Goal: Task Accomplishment & Management: Complete application form

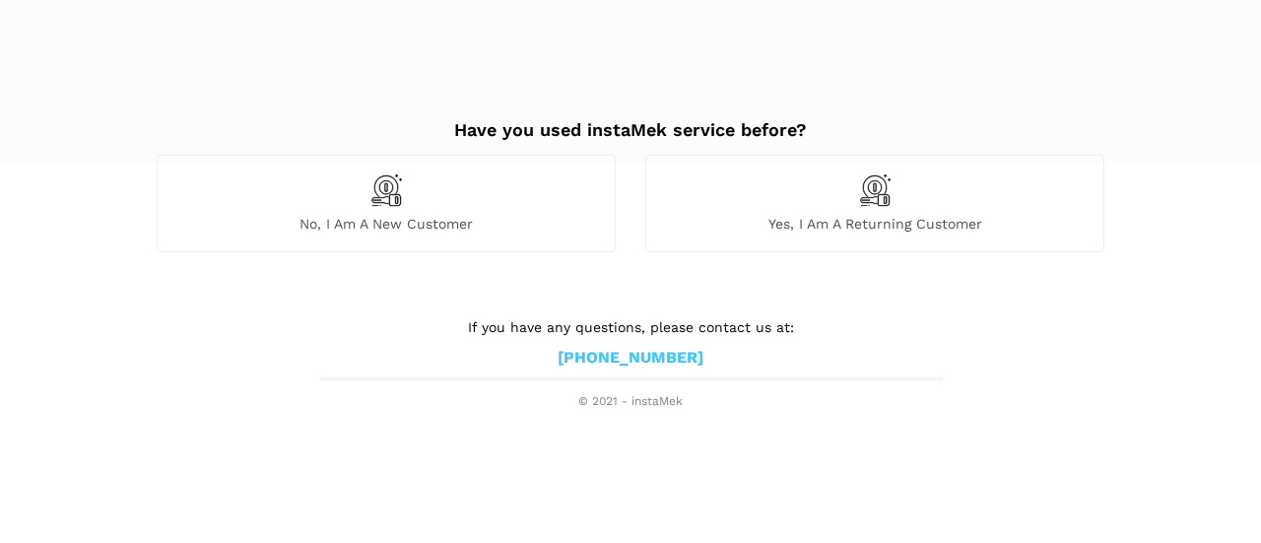
click at [401, 194] on img at bounding box center [385, 189] width 33 height 33
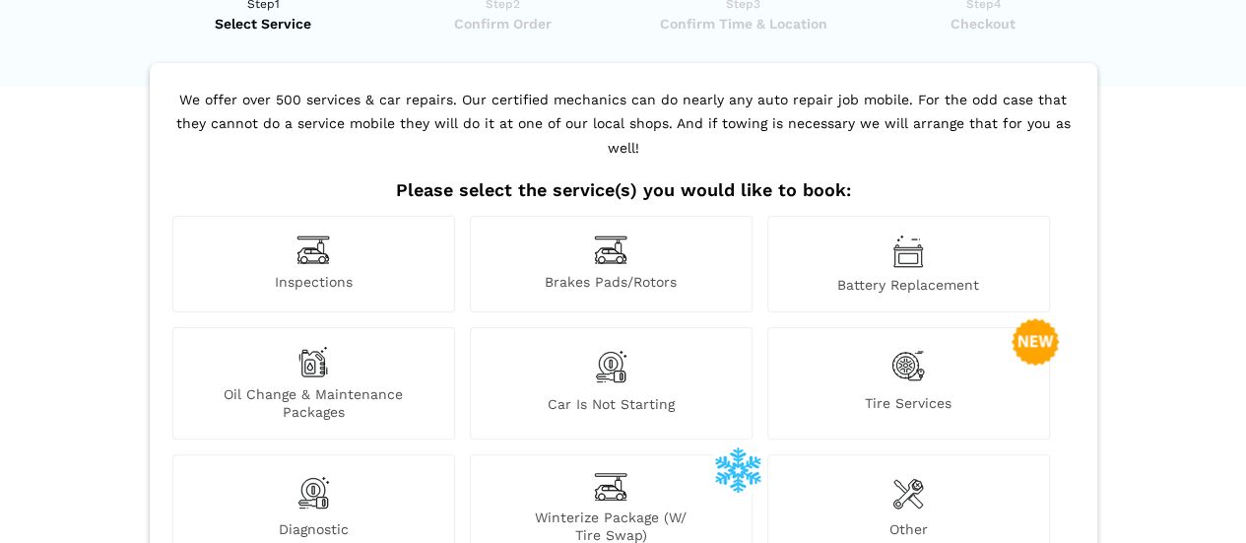
scroll to position [77, 0]
click at [320, 233] on img at bounding box center [313, 248] width 33 height 31
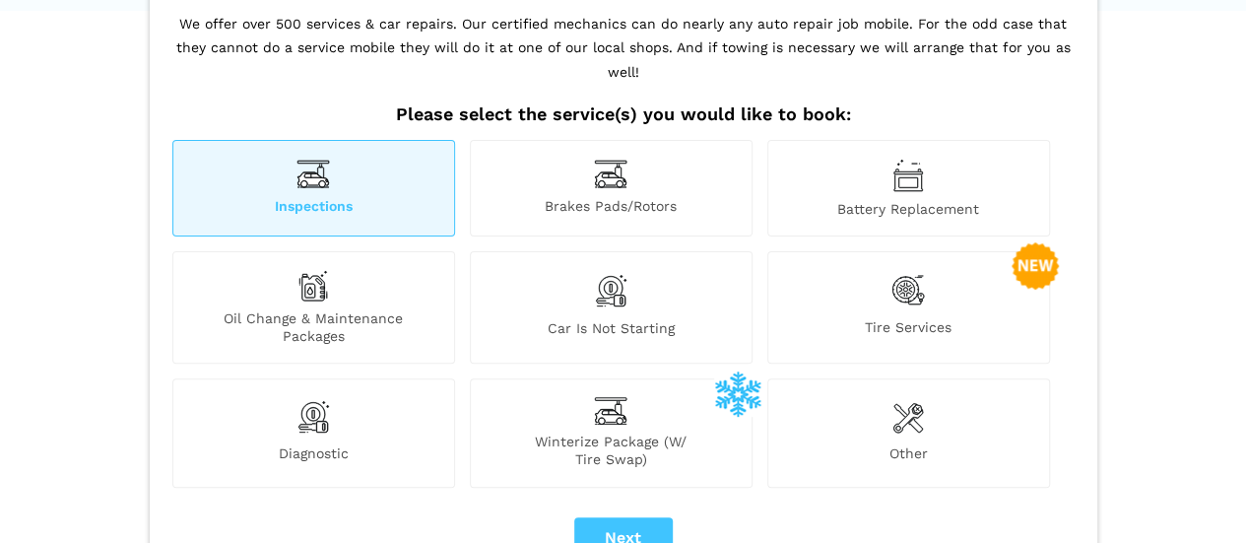
click at [353, 309] on span "Oil Change & Maintenance Packages" at bounding box center [313, 326] width 281 height 35
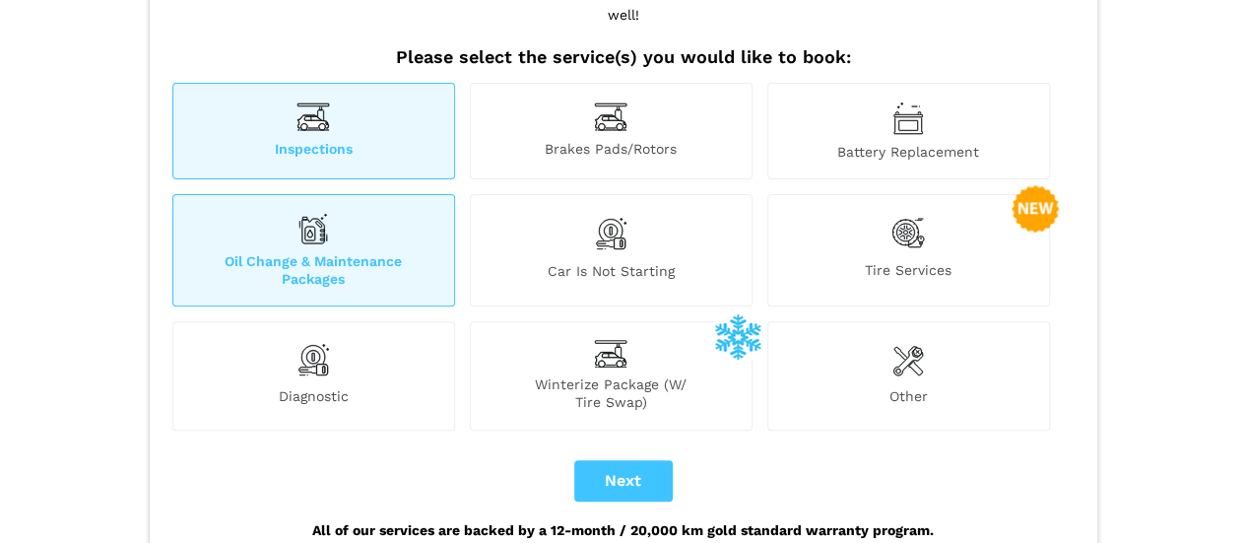
scroll to position [210, 0]
click at [340, 100] on div "Inspections" at bounding box center [313, 130] width 283 height 97
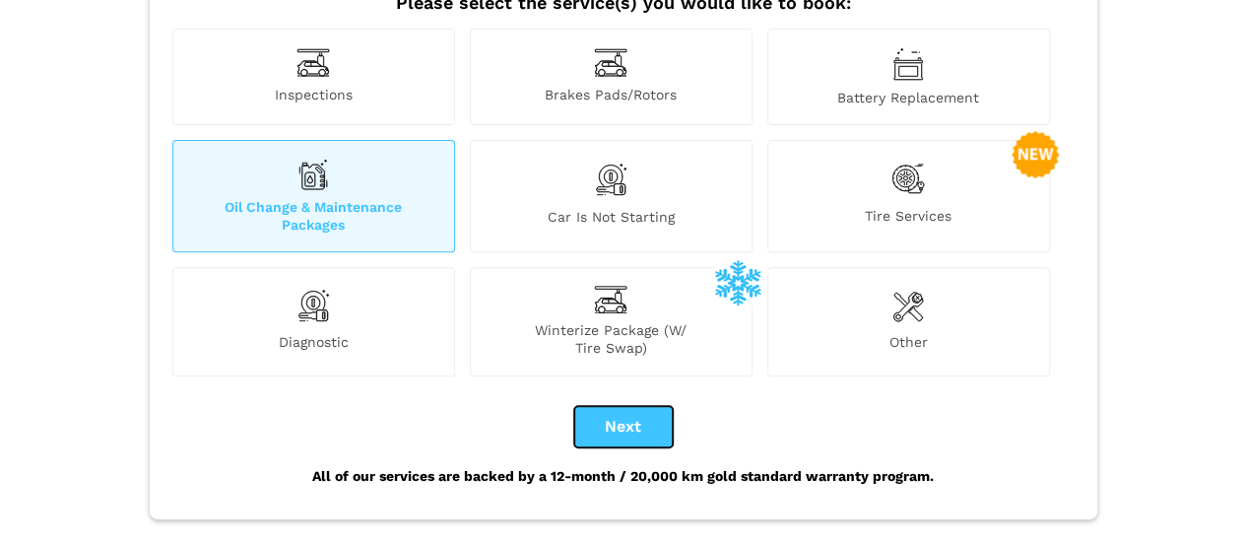
click at [621, 406] on button "Next" at bounding box center [623, 426] width 99 height 41
checkbox input "true"
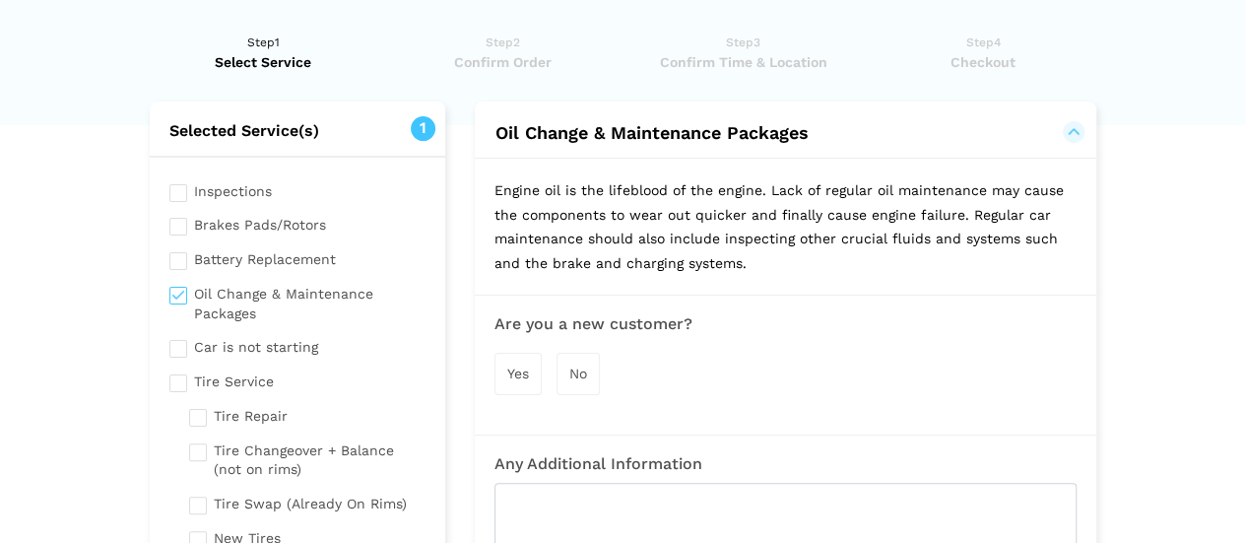
scroll to position [39, 0]
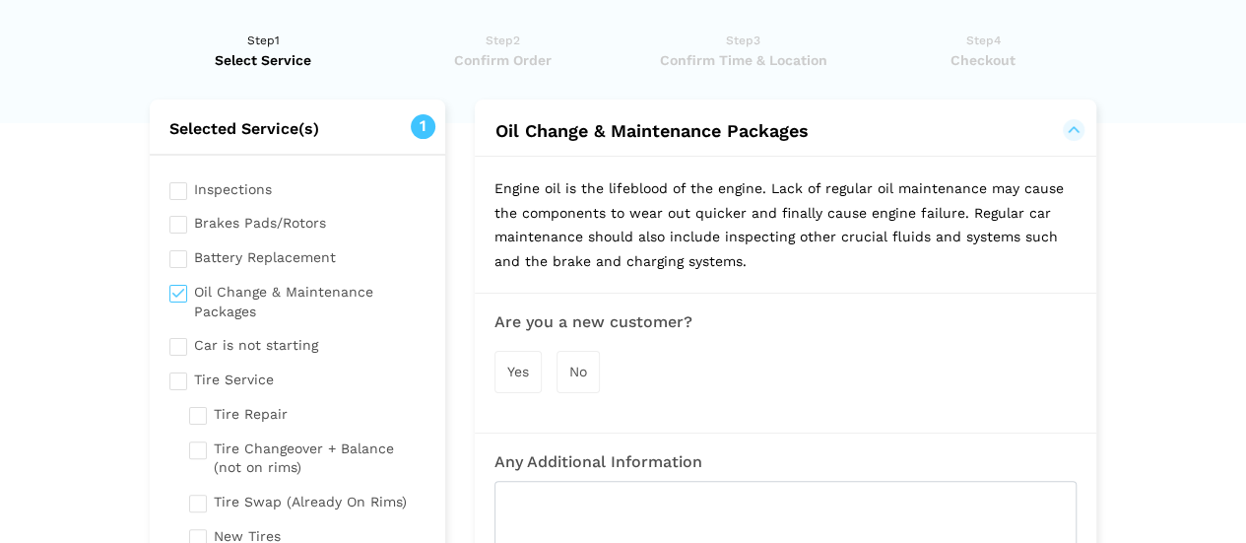
click at [525, 370] on span "Yes" at bounding box center [518, 372] width 22 height 16
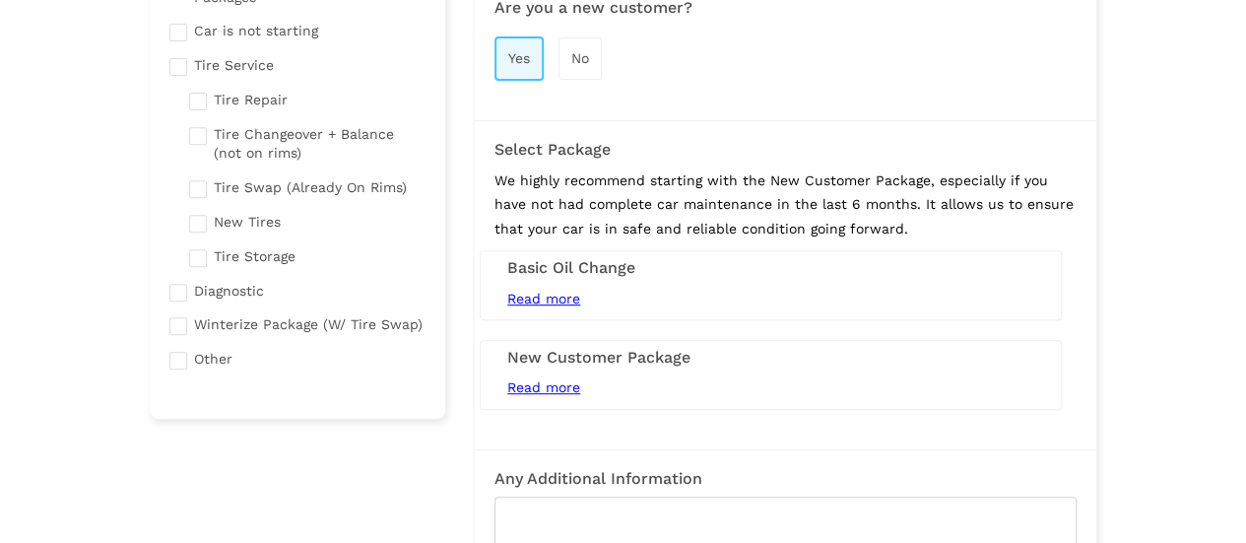
scroll to position [362, 0]
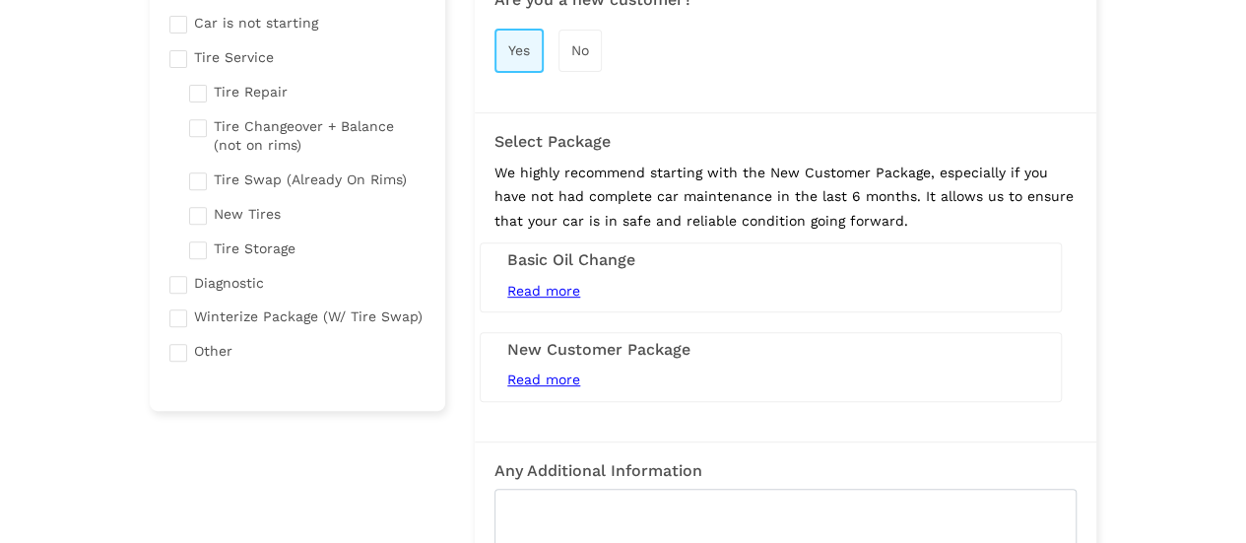
click at [554, 288] on span "Read more" at bounding box center [543, 291] width 73 height 16
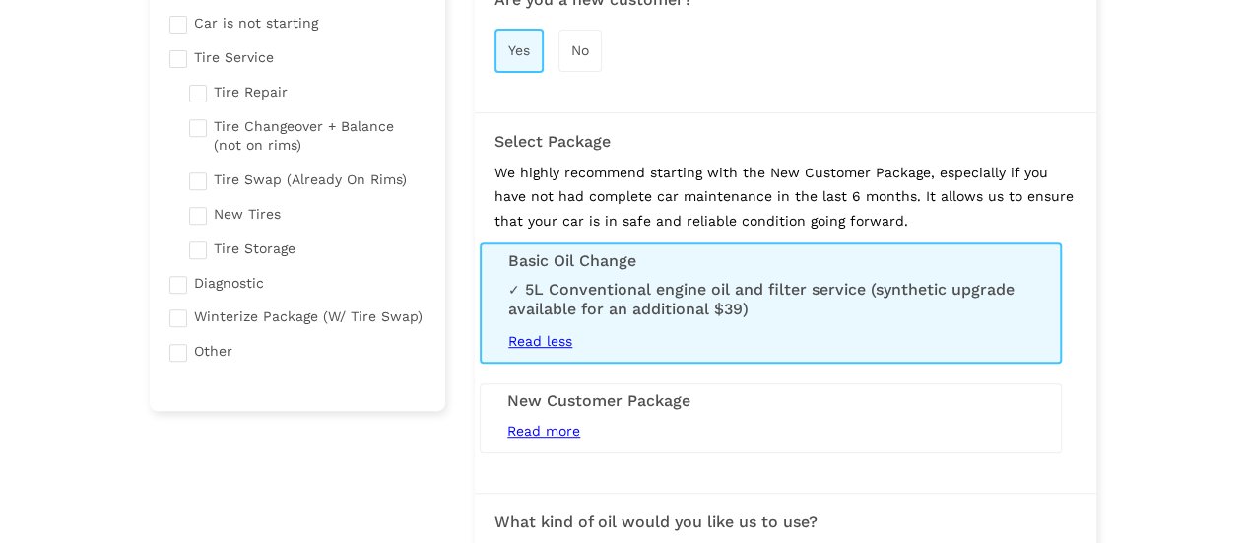
click at [536, 328] on div "5L Conventional engine oil and filter service (synthetic upgrade available for …" at bounding box center [770, 317] width 525 height 74
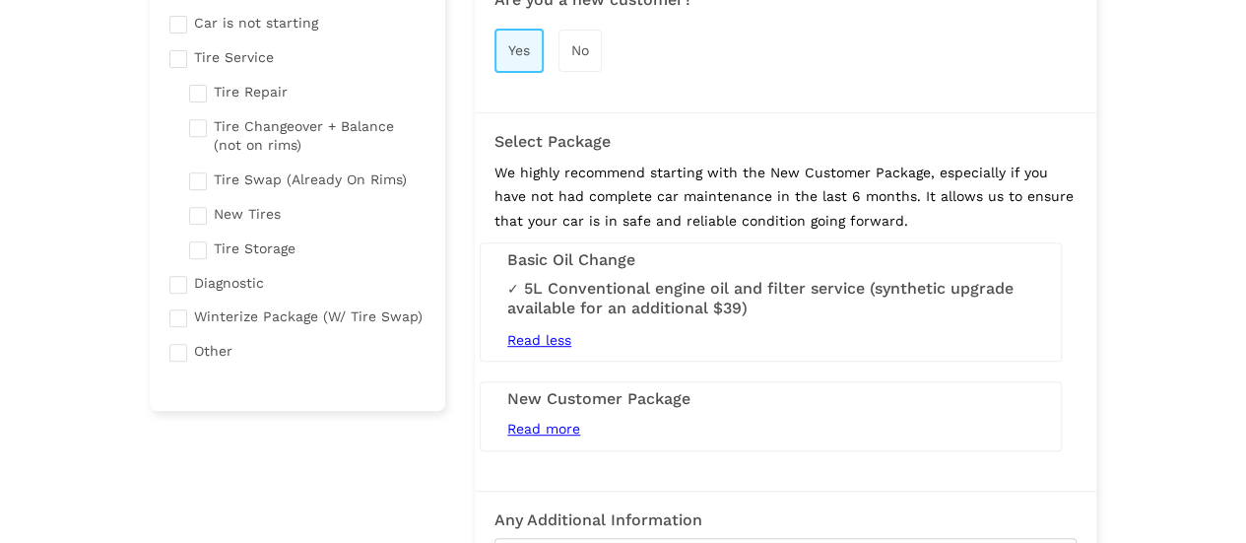
click at [542, 335] on span "Read less" at bounding box center [539, 340] width 64 height 16
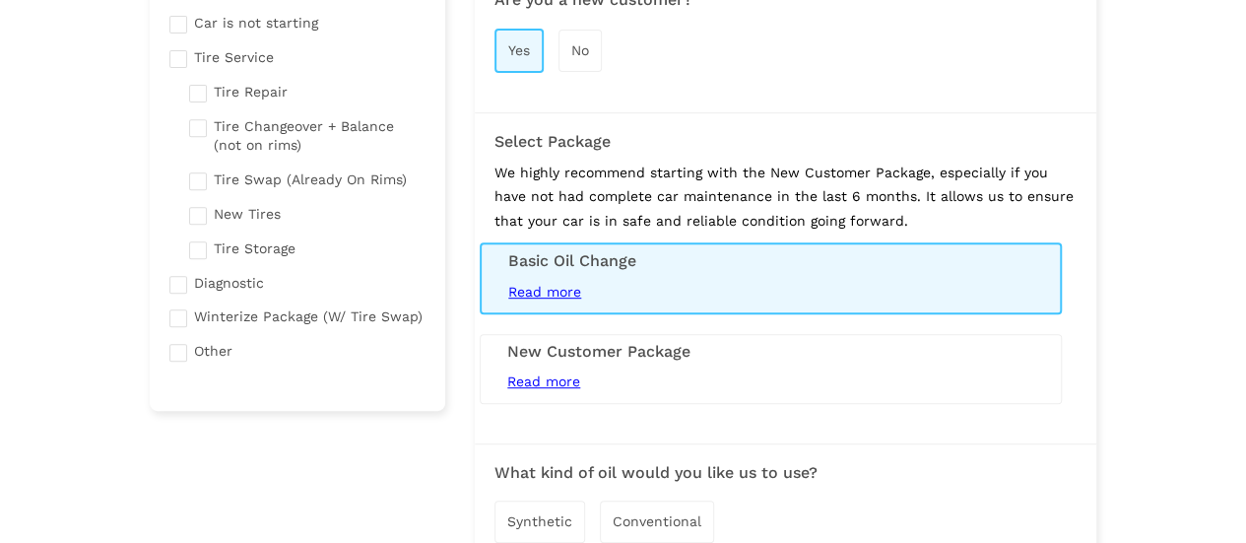
click at [534, 284] on span "Read more" at bounding box center [544, 292] width 73 height 16
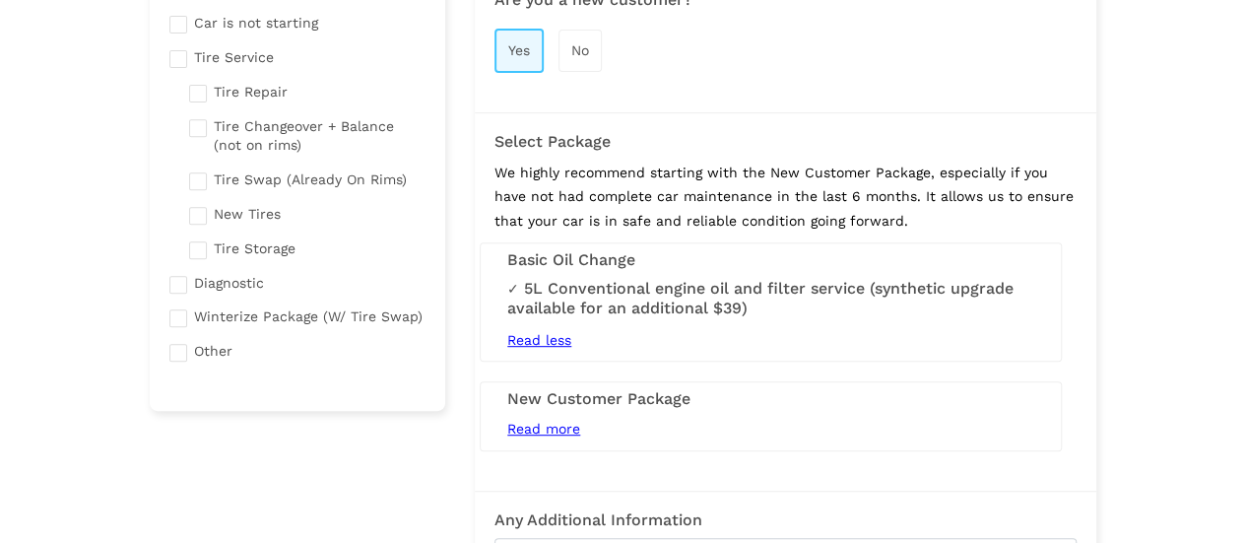
click at [541, 425] on span "Read more" at bounding box center [543, 429] width 73 height 16
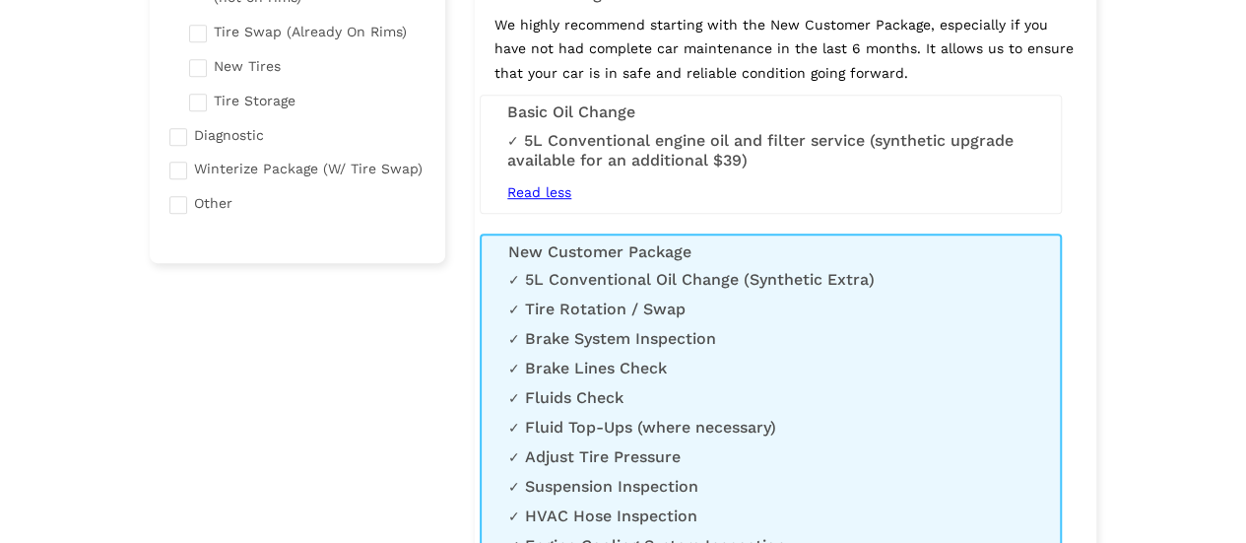
scroll to position [511, 0]
click at [556, 190] on span "Read less" at bounding box center [539, 190] width 64 height 16
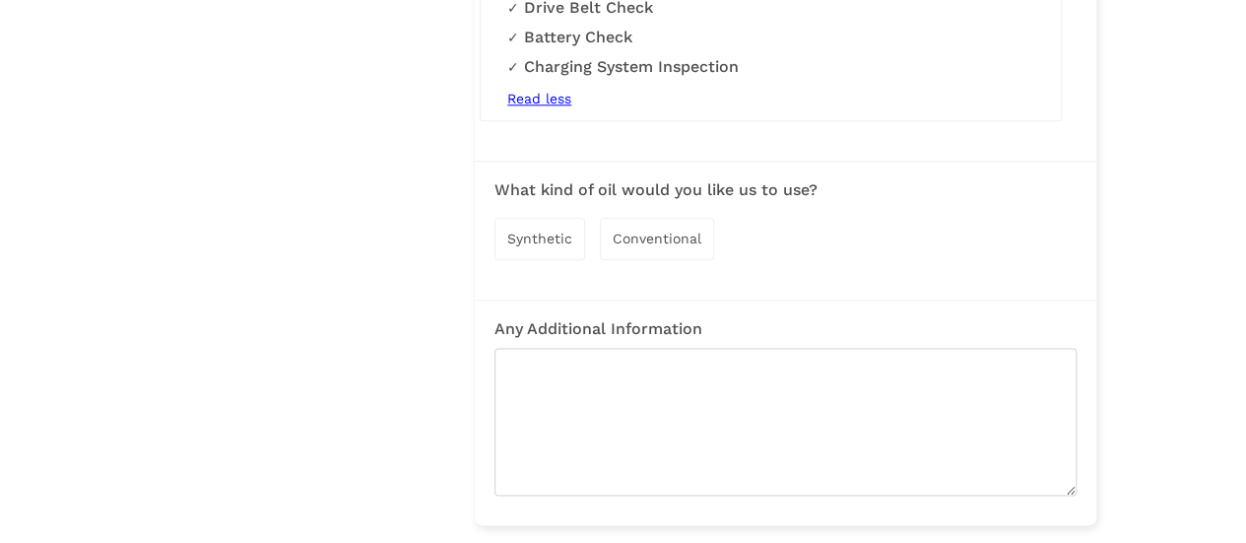
scroll to position [1089, 0]
click at [637, 236] on span "Conventional" at bounding box center [657, 238] width 89 height 16
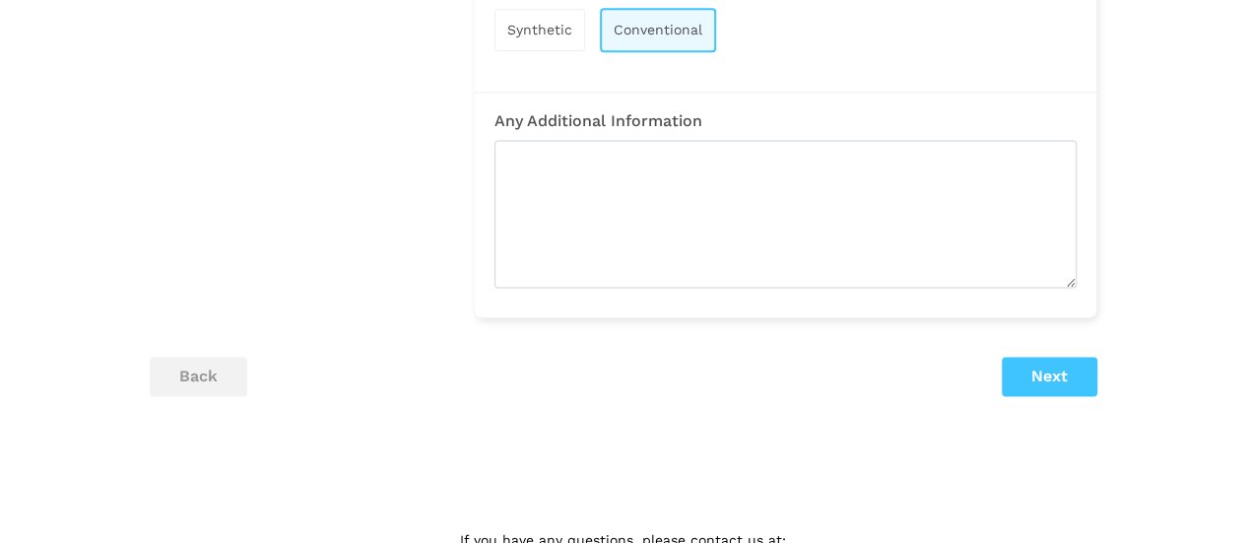
scroll to position [1302, 0]
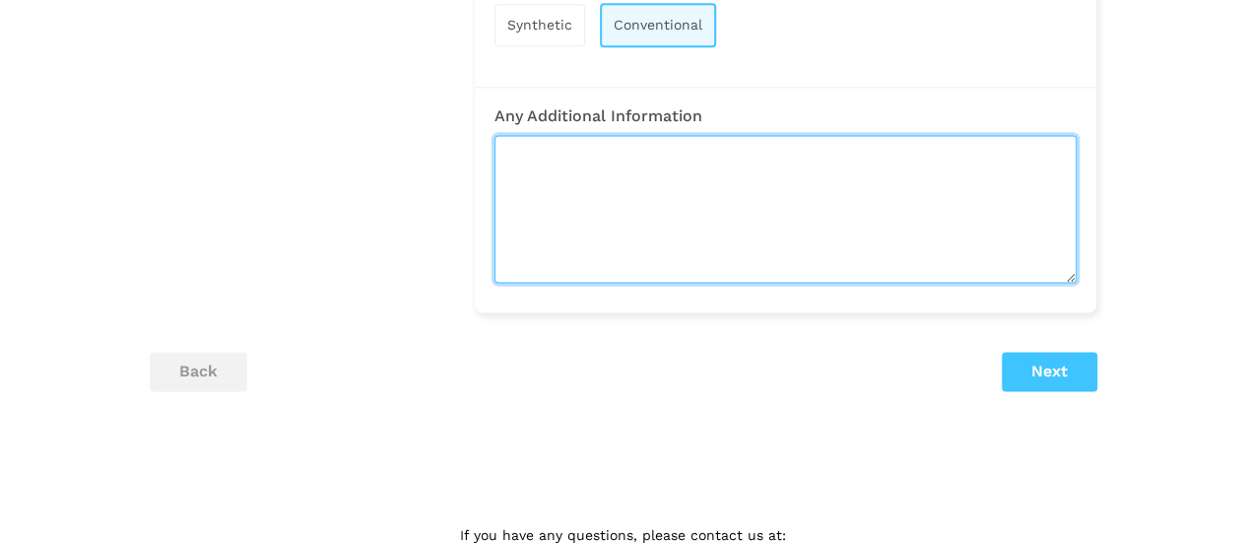
click at [578, 169] on textarea at bounding box center [786, 209] width 582 height 148
type textarea "W"
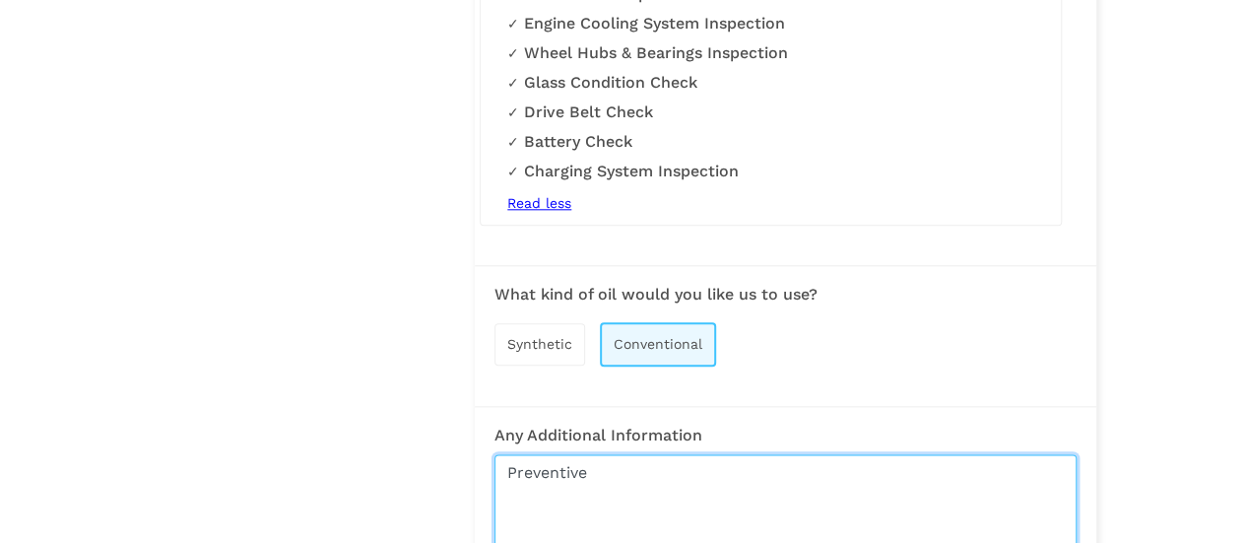
scroll to position [1095, 0]
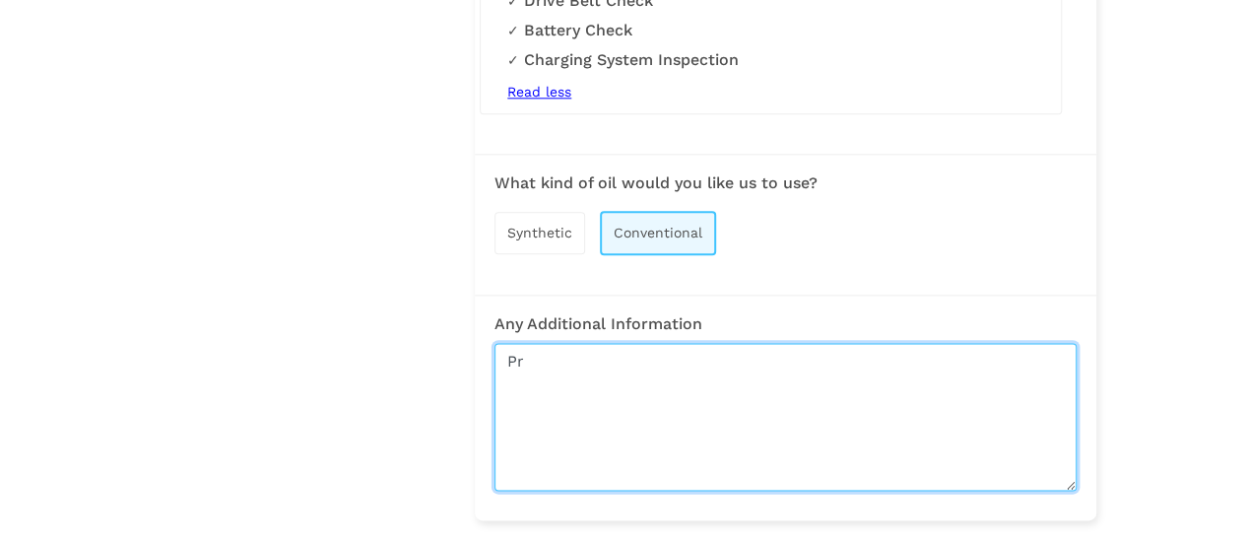
type textarea "P"
click at [704, 371] on textarea "Maintenance for RVs" at bounding box center [786, 417] width 582 height 148
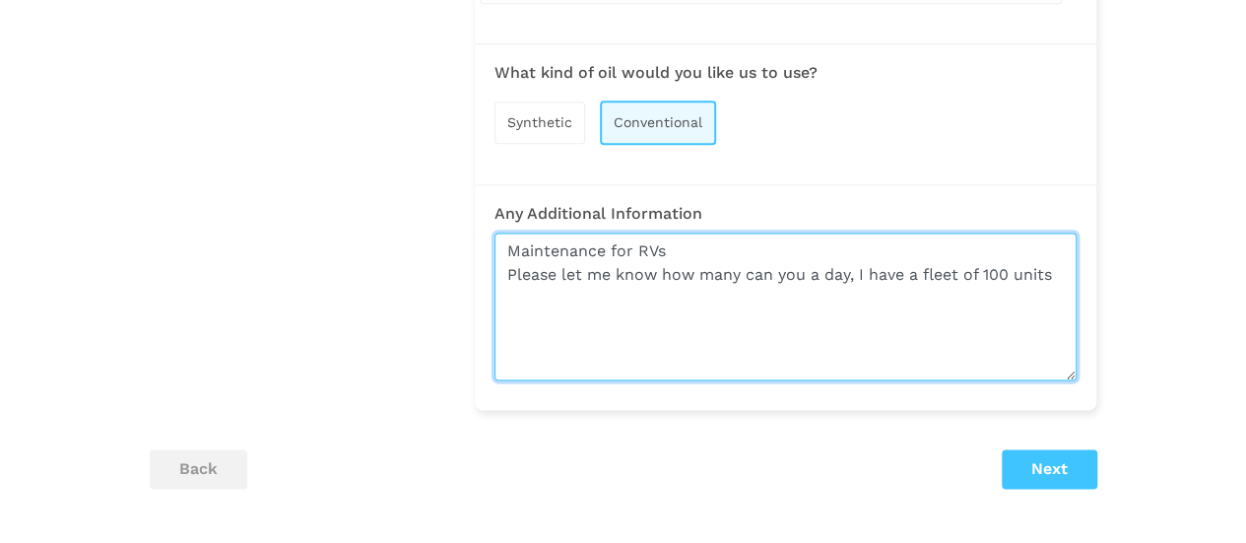
scroll to position [1206, 0]
type textarea "Maintenance for RVs Please let me know how many can you a day, I have a fleet o…"
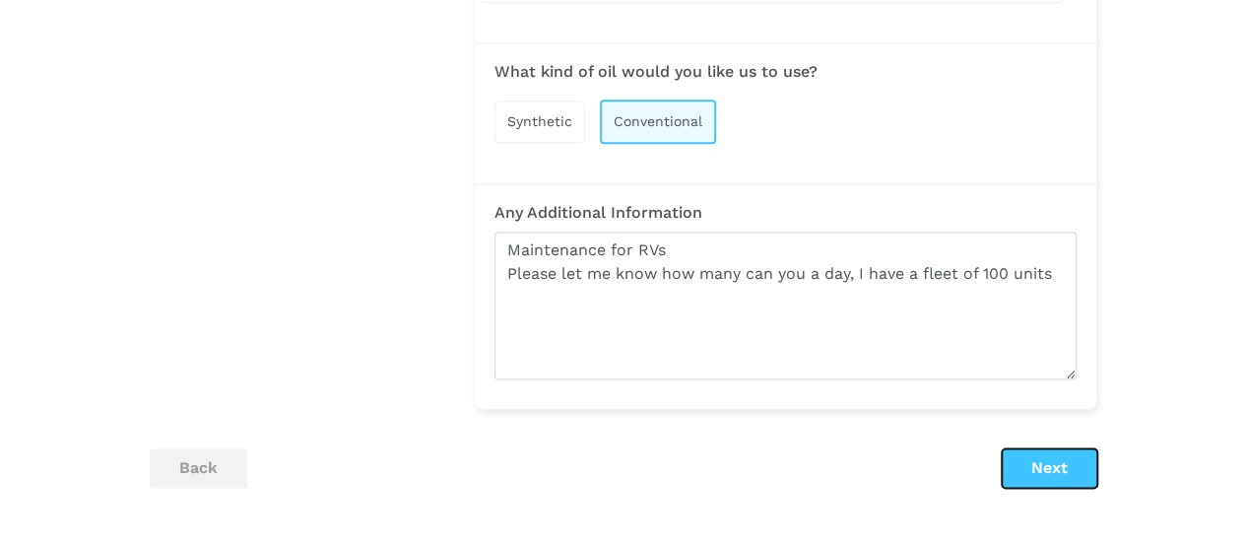
click at [1034, 478] on button "Next" at bounding box center [1050, 467] width 96 height 39
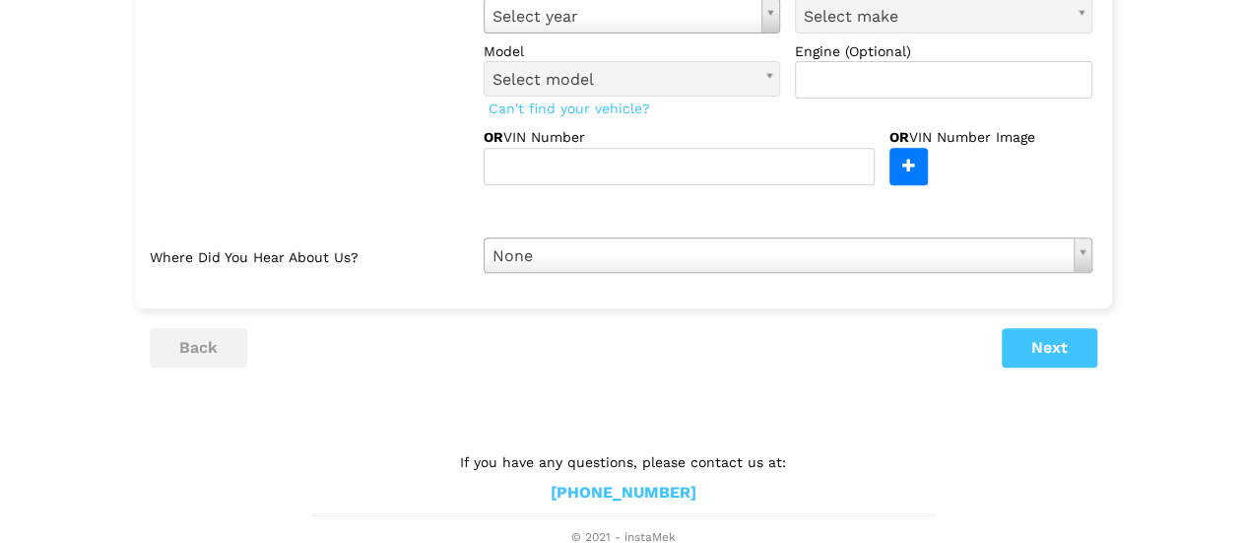
scroll to position [0, 0]
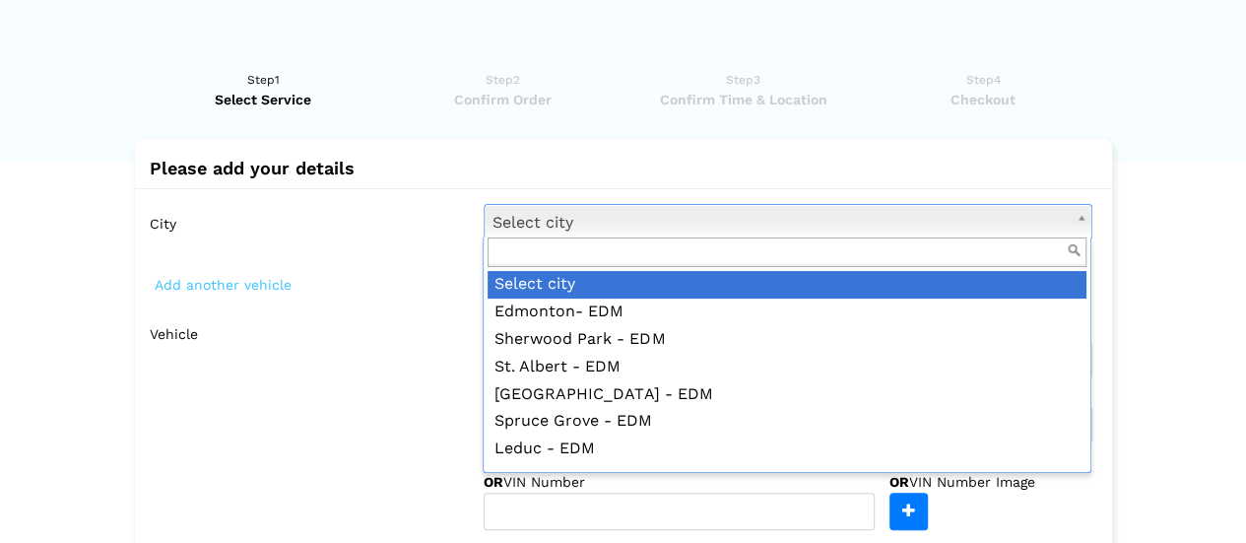
type input "d"
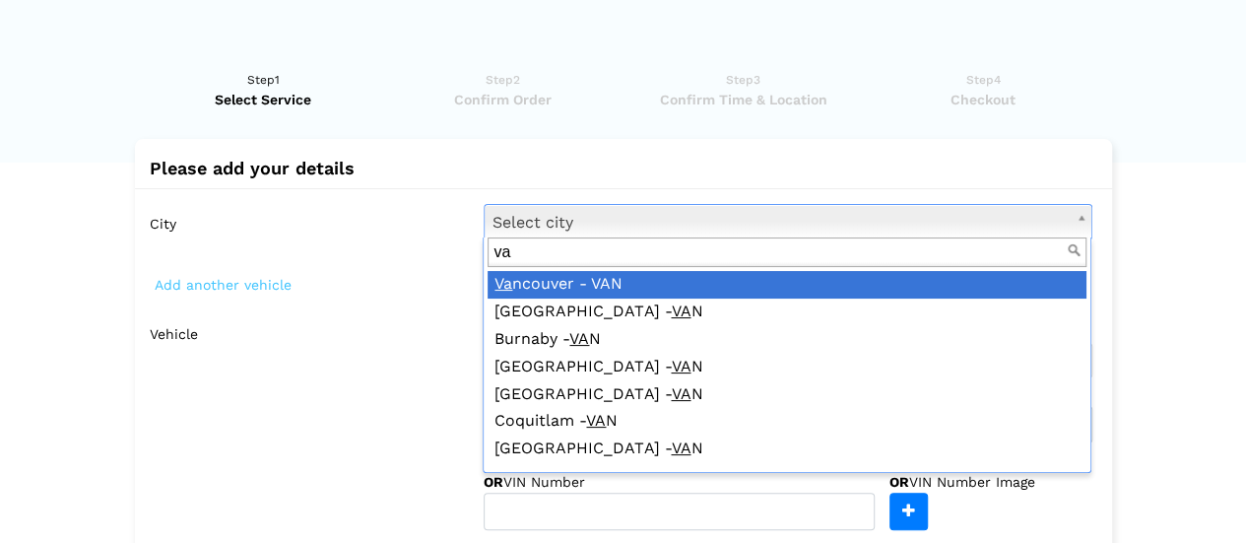
type input "v"
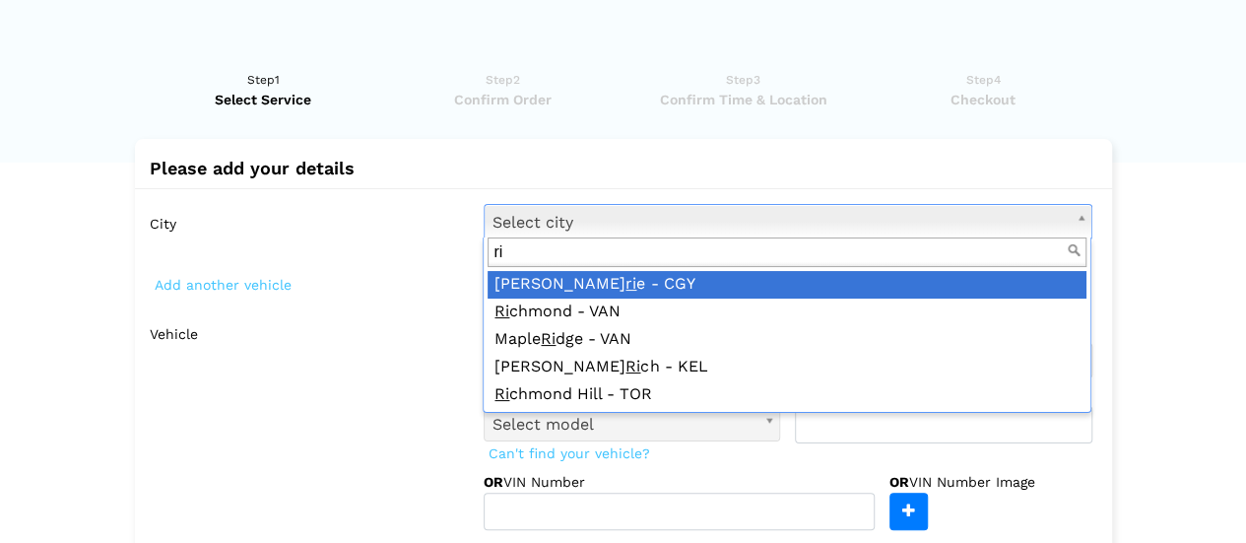
type input "r"
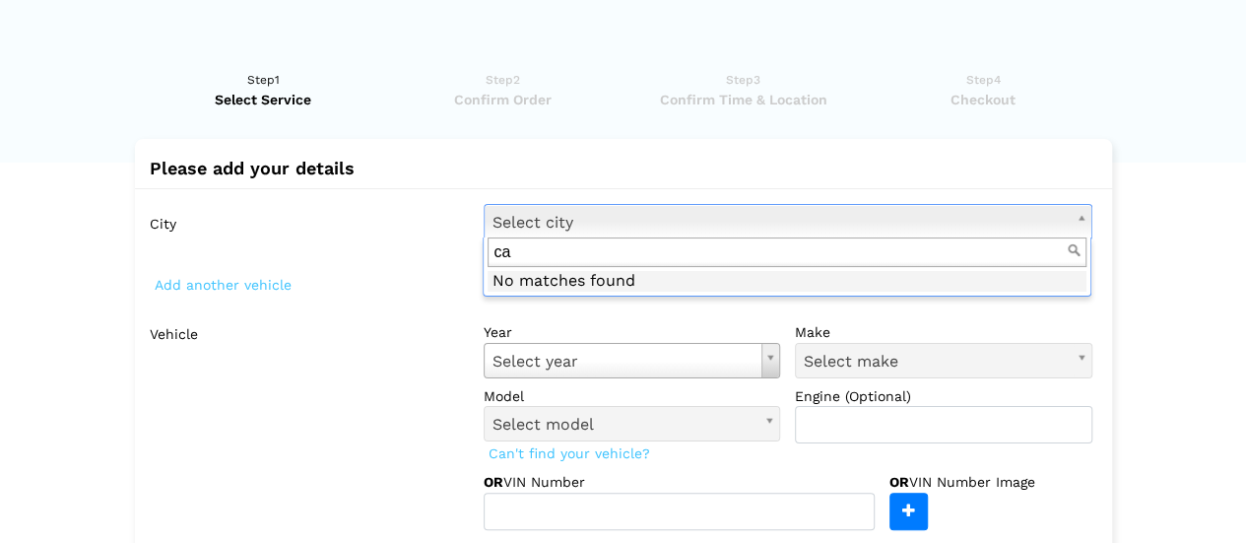
type input "c"
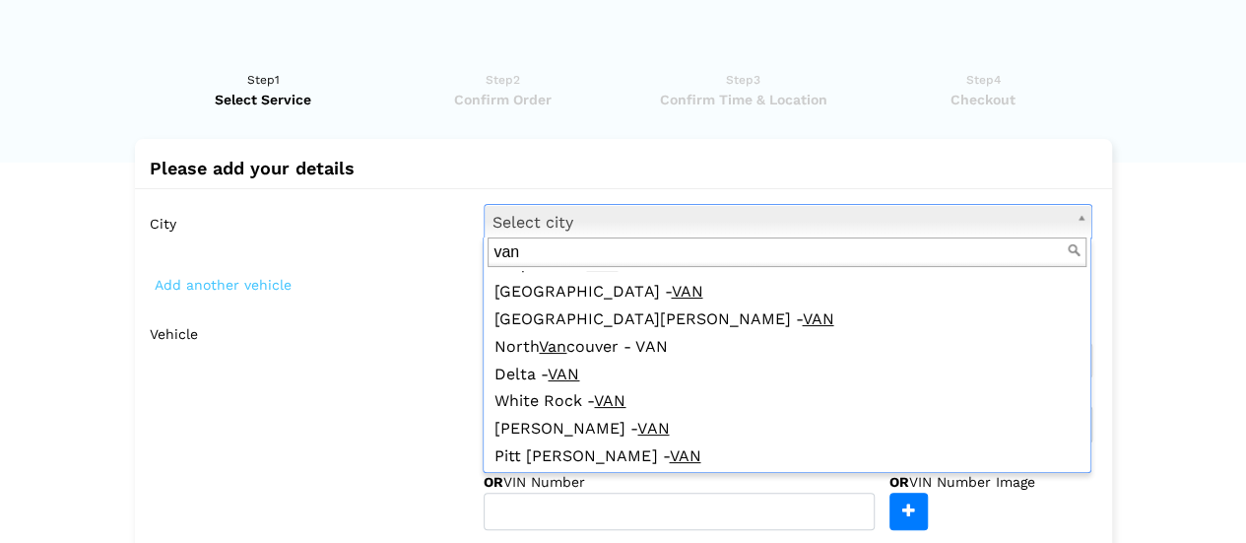
scroll to position [158, 0]
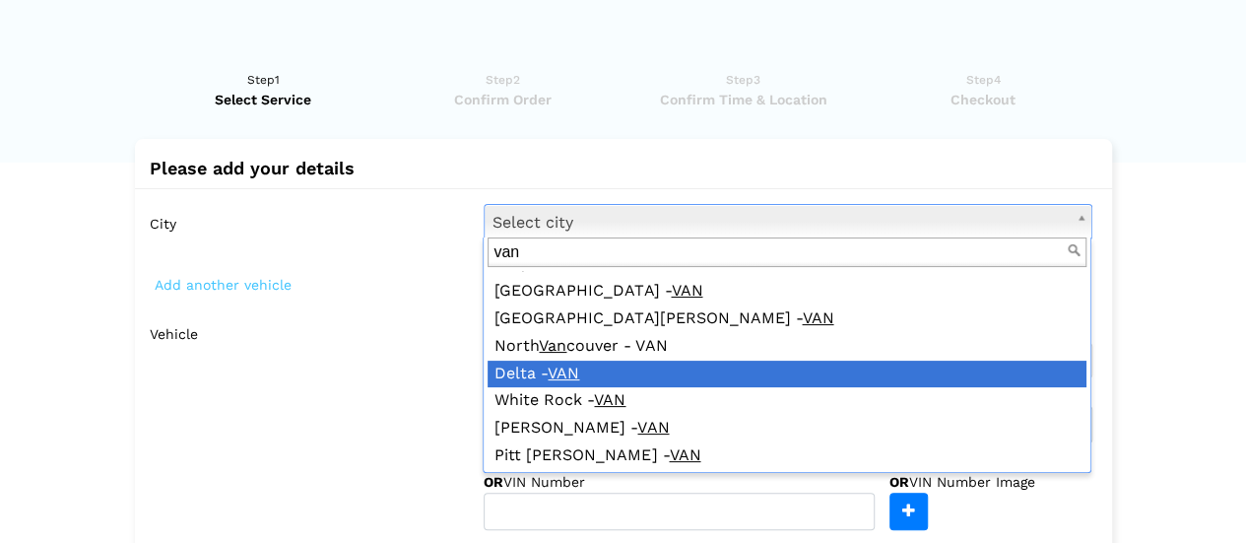
type input "van"
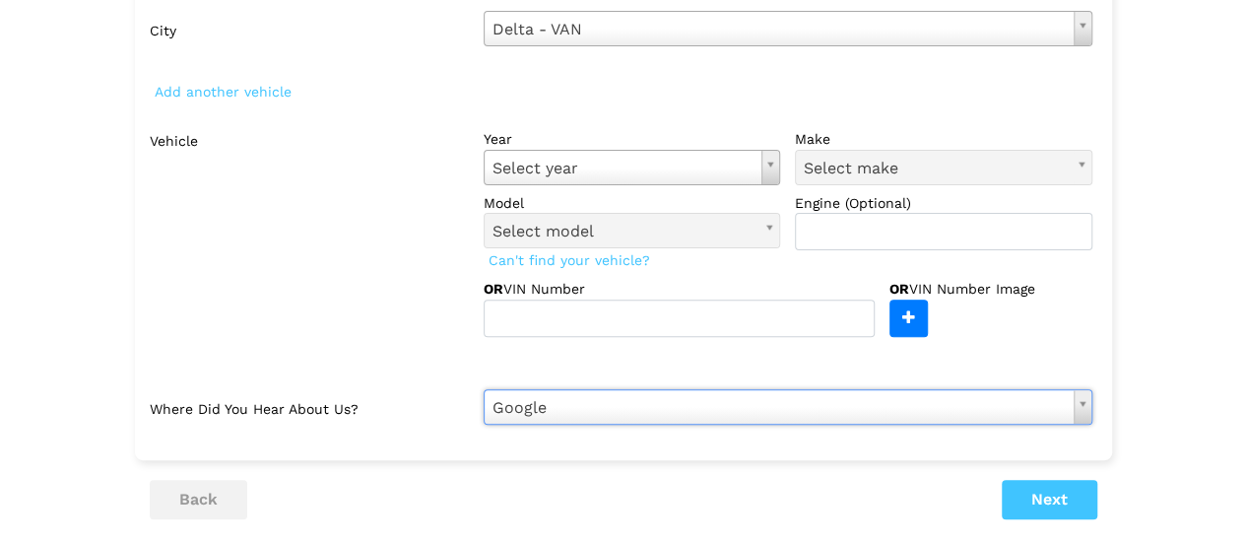
scroll to position [204, 0]
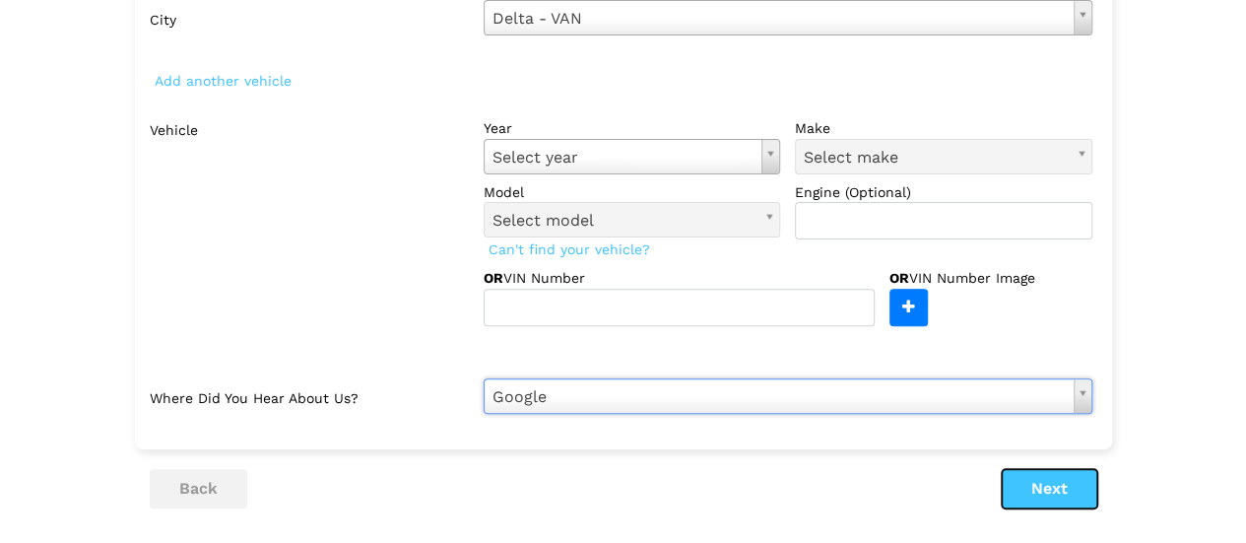
click at [1036, 490] on button "Next" at bounding box center [1050, 488] width 96 height 39
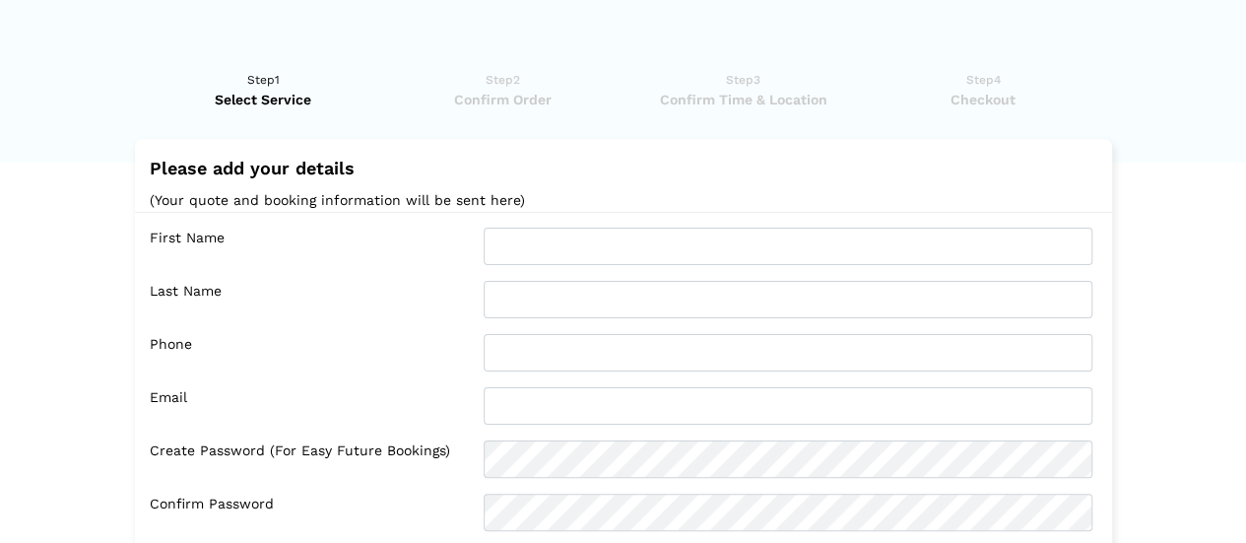
scroll to position [1, 0]
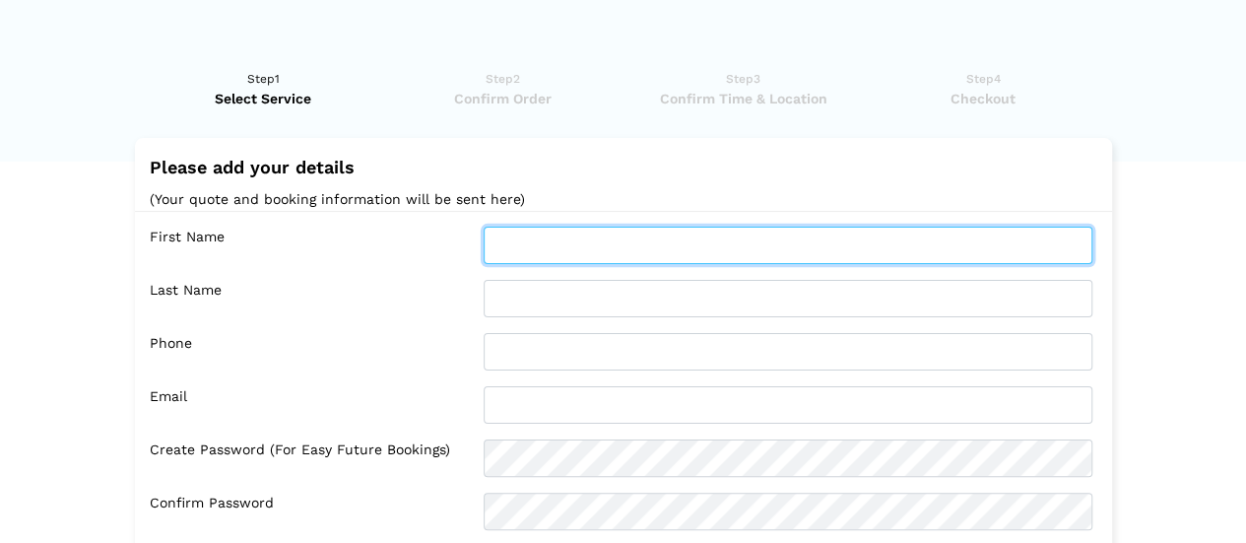
click at [556, 236] on input "text" at bounding box center [788, 245] width 609 height 37
type input "[PERSON_NAME]"
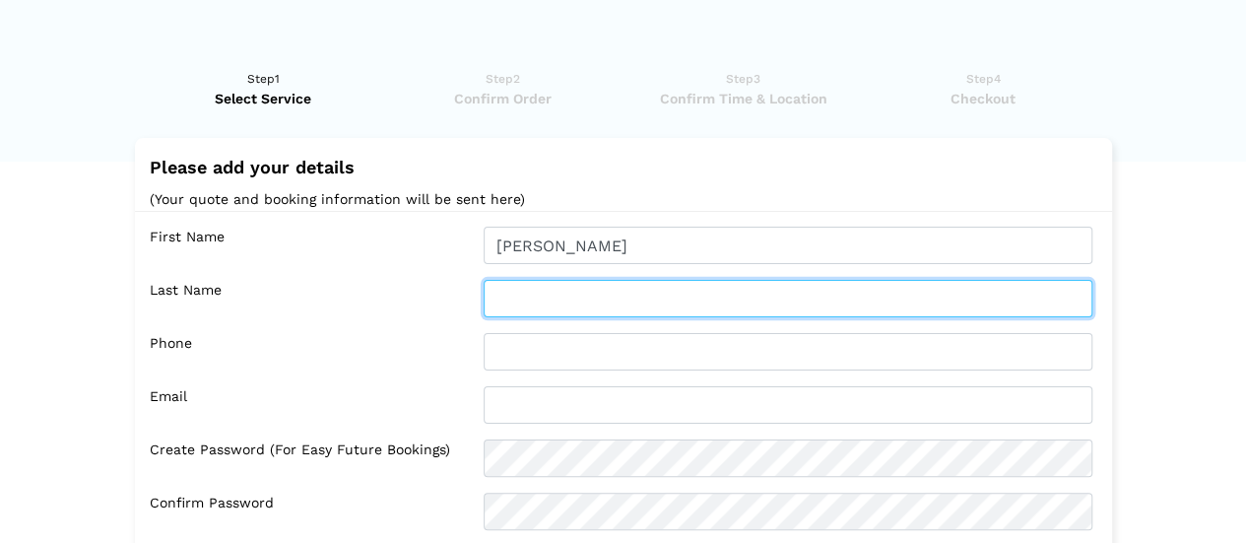
click at [531, 294] on input "text" at bounding box center [788, 298] width 609 height 37
type input "[PERSON_NAME]"
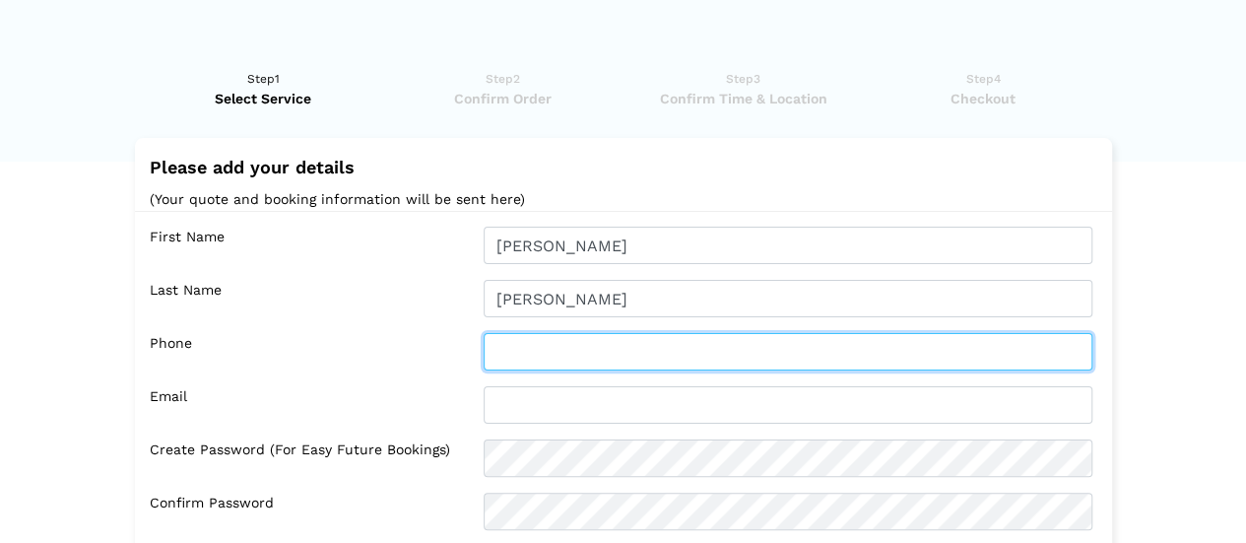
click at [551, 349] on input "text" at bounding box center [788, 351] width 609 height 37
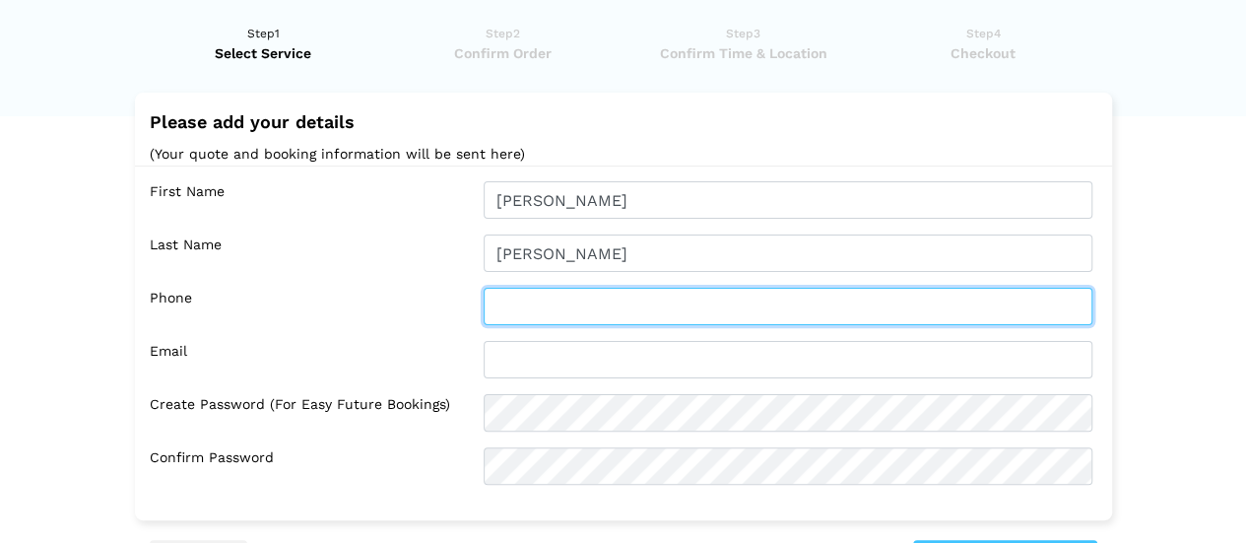
scroll to position [48, 0]
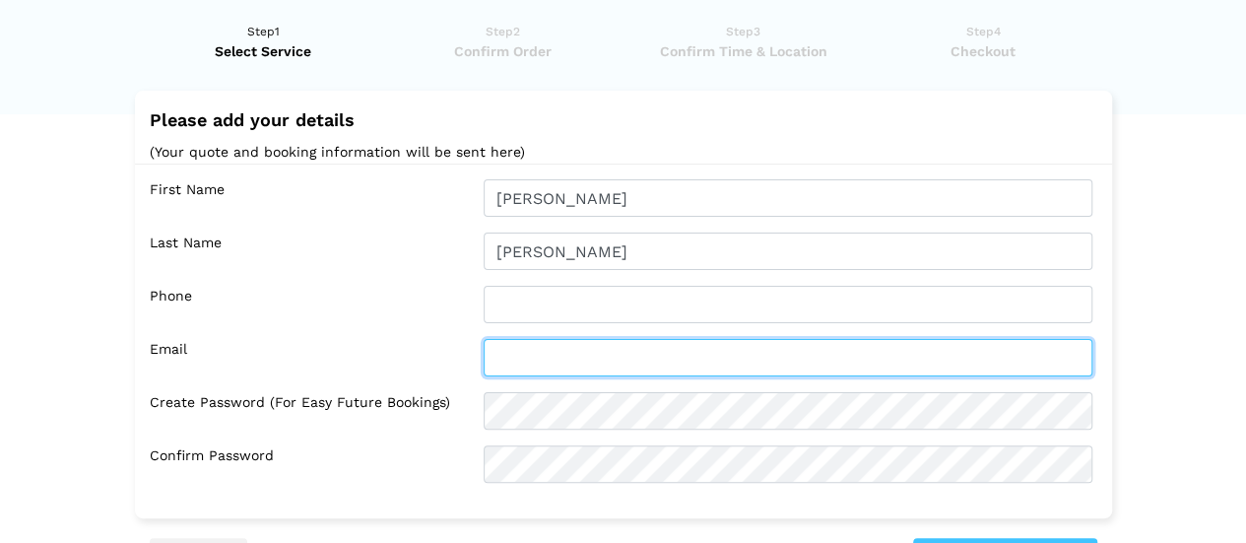
click at [551, 349] on input "text" at bounding box center [788, 357] width 609 height 37
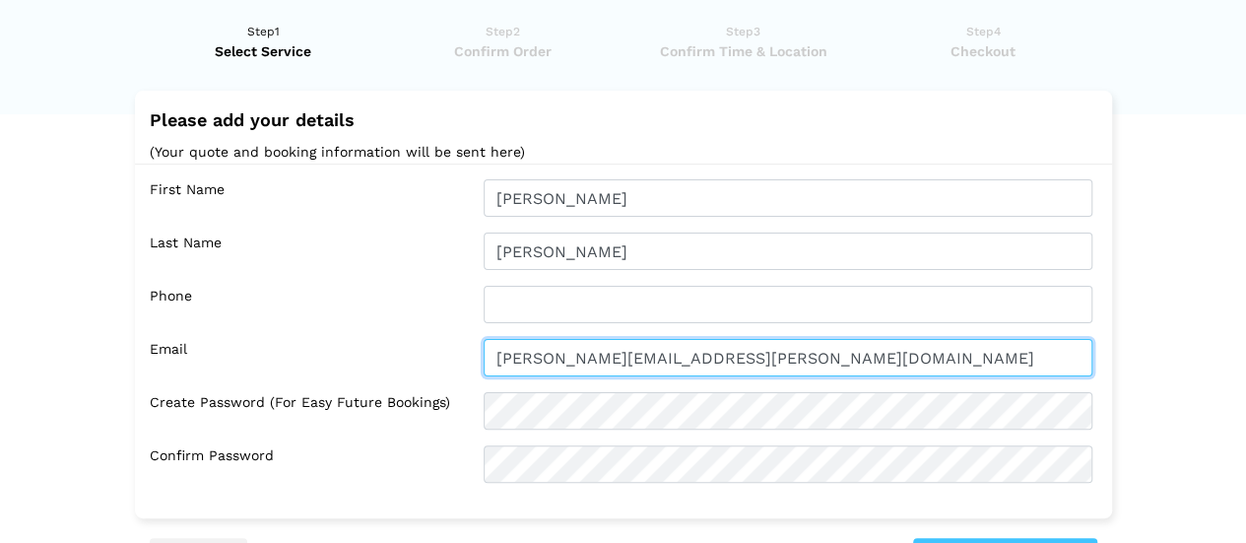
type input "[PERSON_NAME][EMAIL_ADDRESS][PERSON_NAME][DOMAIN_NAME]"
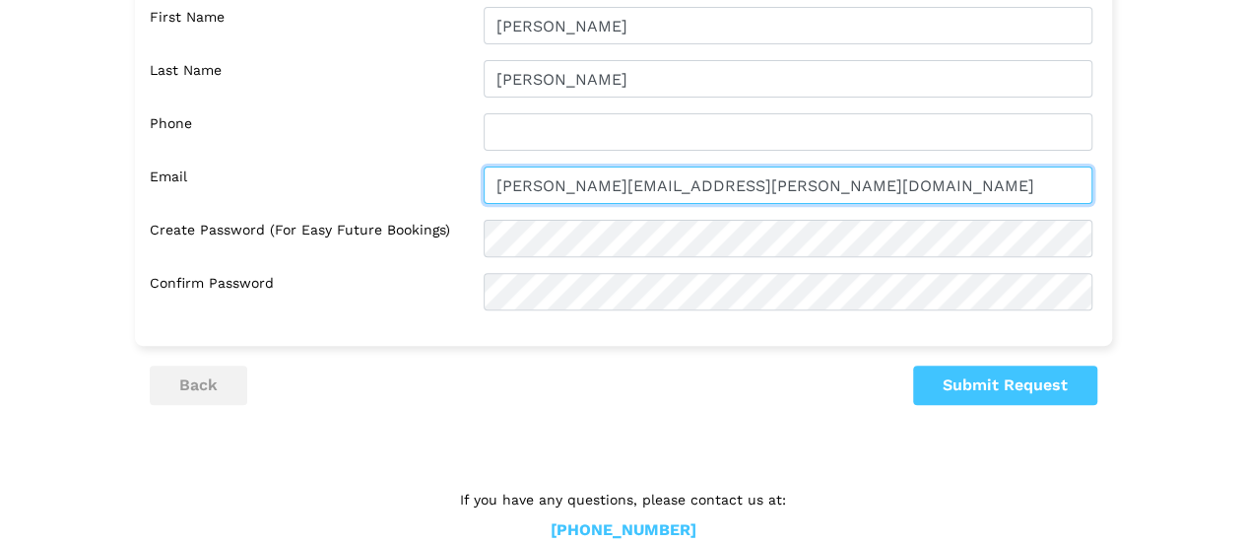
scroll to position [230, 0]
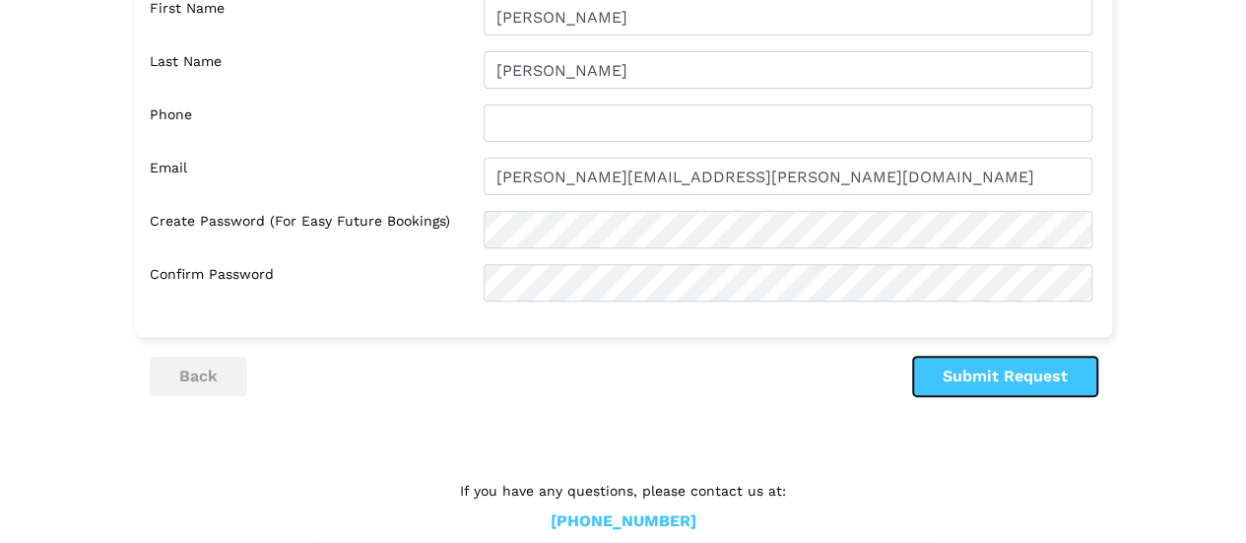
click at [949, 369] on button "Submit Request" at bounding box center [1005, 376] width 184 height 39
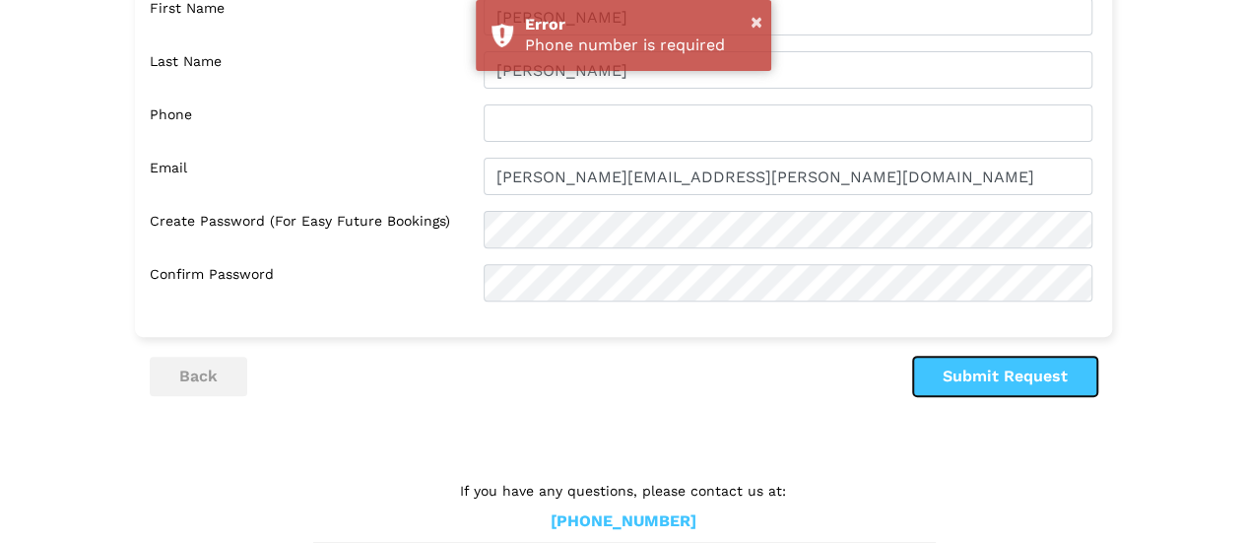
scroll to position [0, 0]
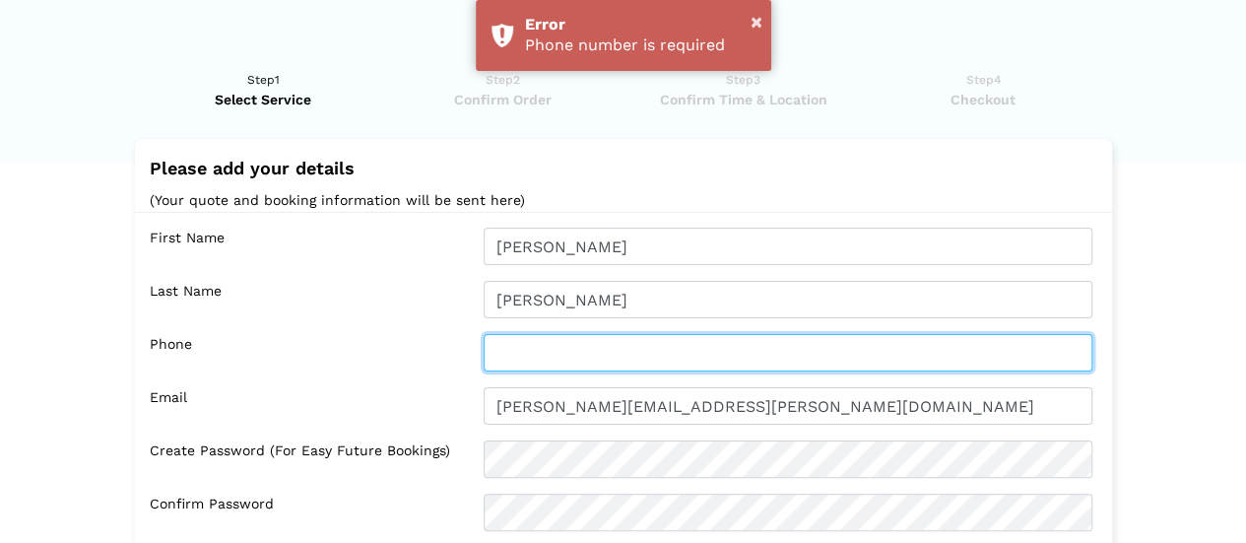
click at [541, 353] on input "text" at bounding box center [788, 352] width 609 height 37
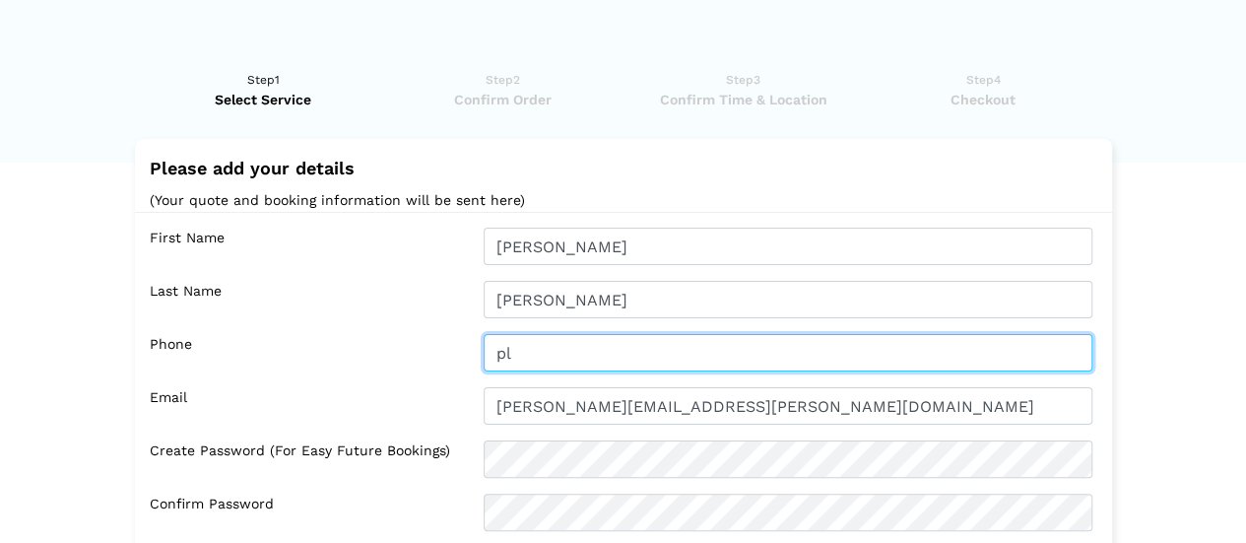
type input "p"
type input "i"
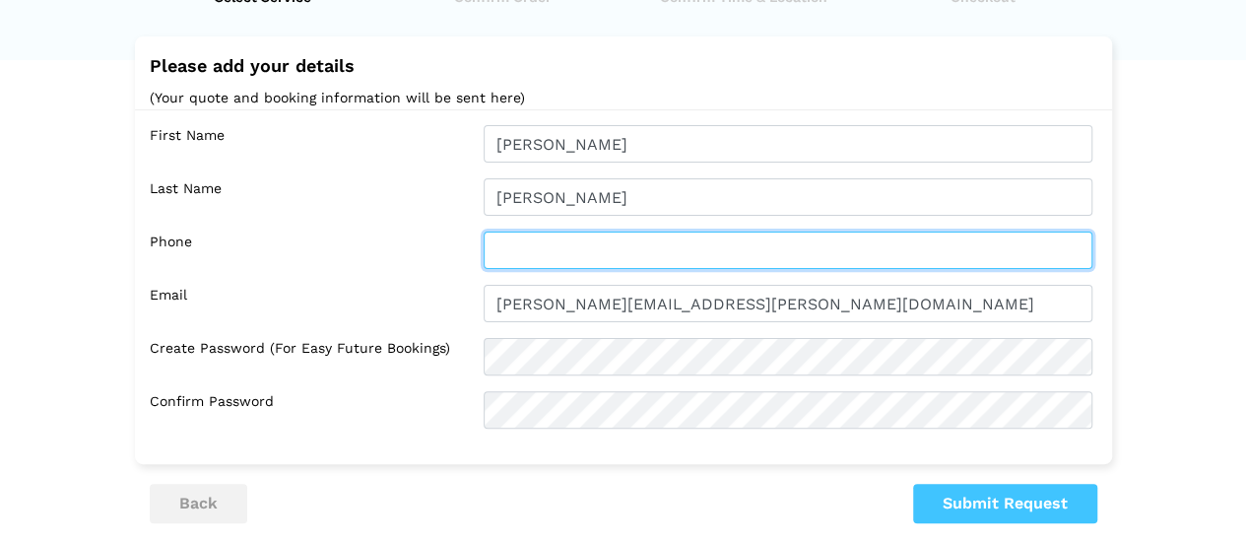
scroll to position [103, 0]
click at [567, 249] on input "text" at bounding box center [788, 249] width 609 height 37
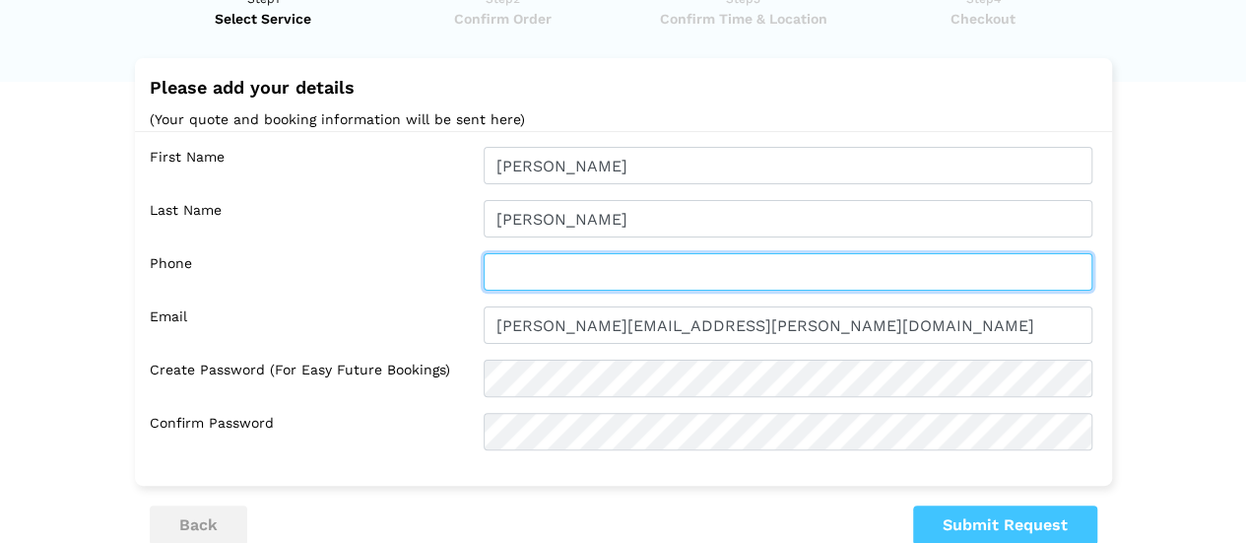
scroll to position [86, 0]
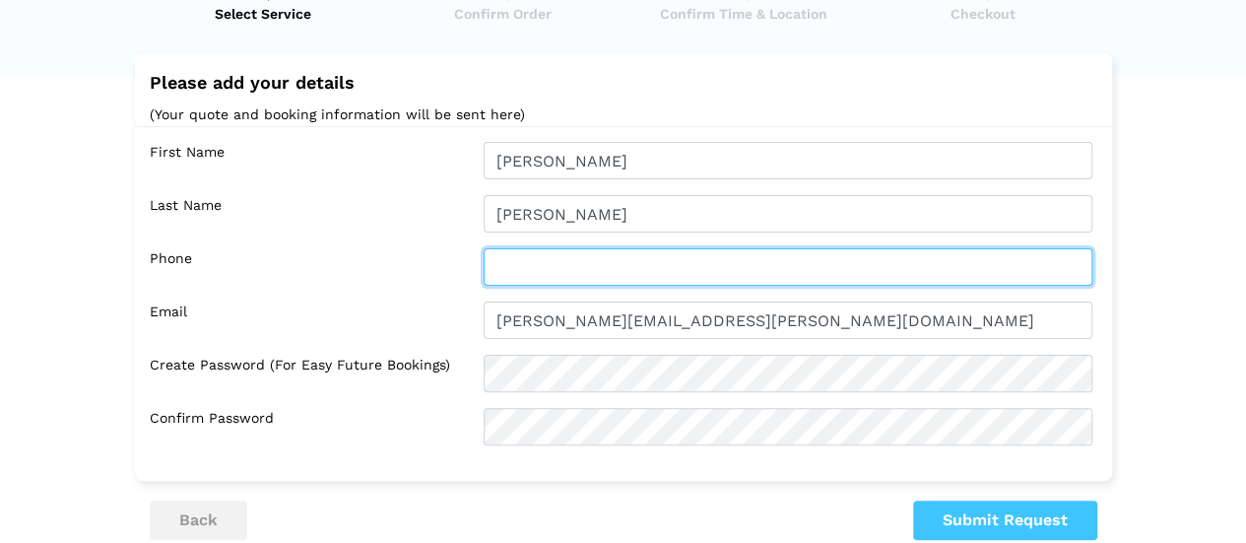
click at [595, 273] on input "text" at bounding box center [788, 266] width 609 height 37
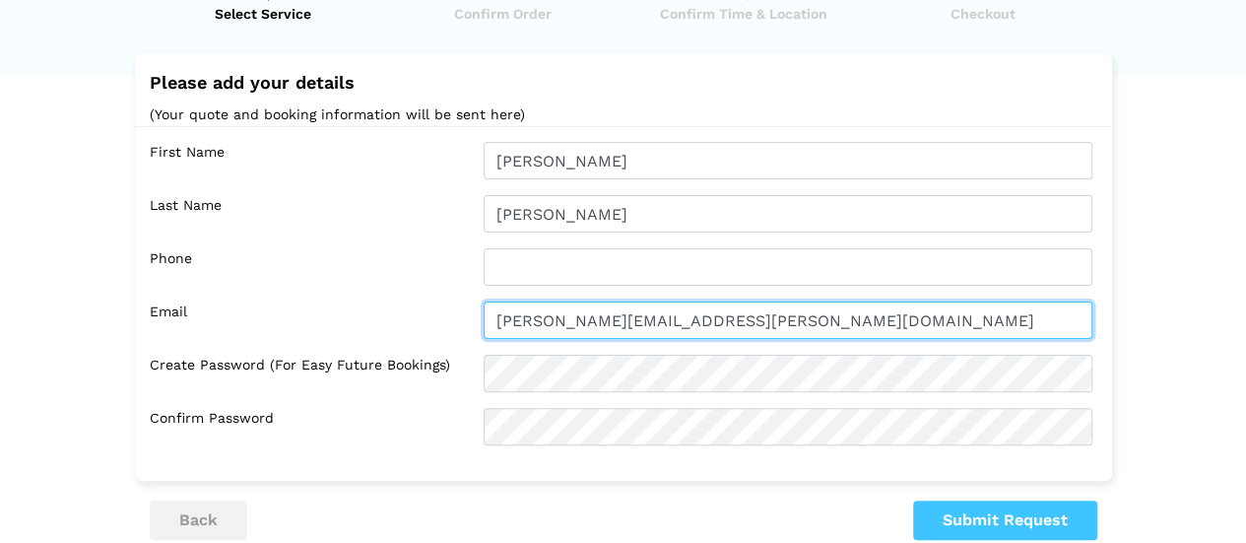
click at [605, 310] on input "[PERSON_NAME][EMAIL_ADDRESS][PERSON_NAME][DOMAIN_NAME]" at bounding box center [788, 319] width 609 height 37
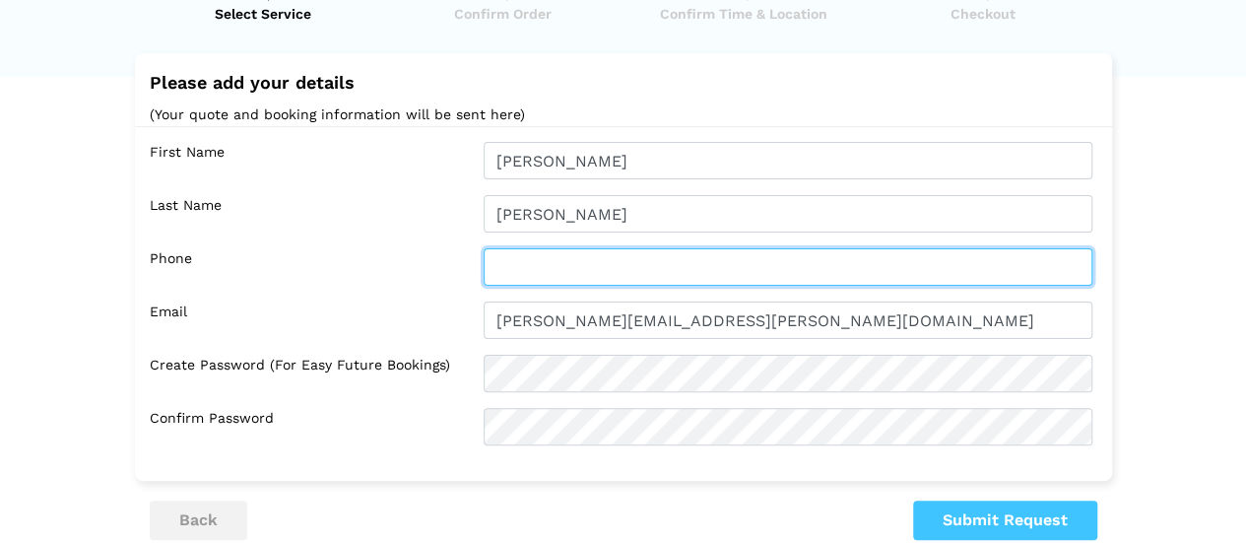
click at [572, 272] on input "text" at bounding box center [788, 266] width 609 height 37
paste input "[PERSON_NAME][EMAIL_ADDRESS][PERSON_NAME][DOMAIN_NAME]"
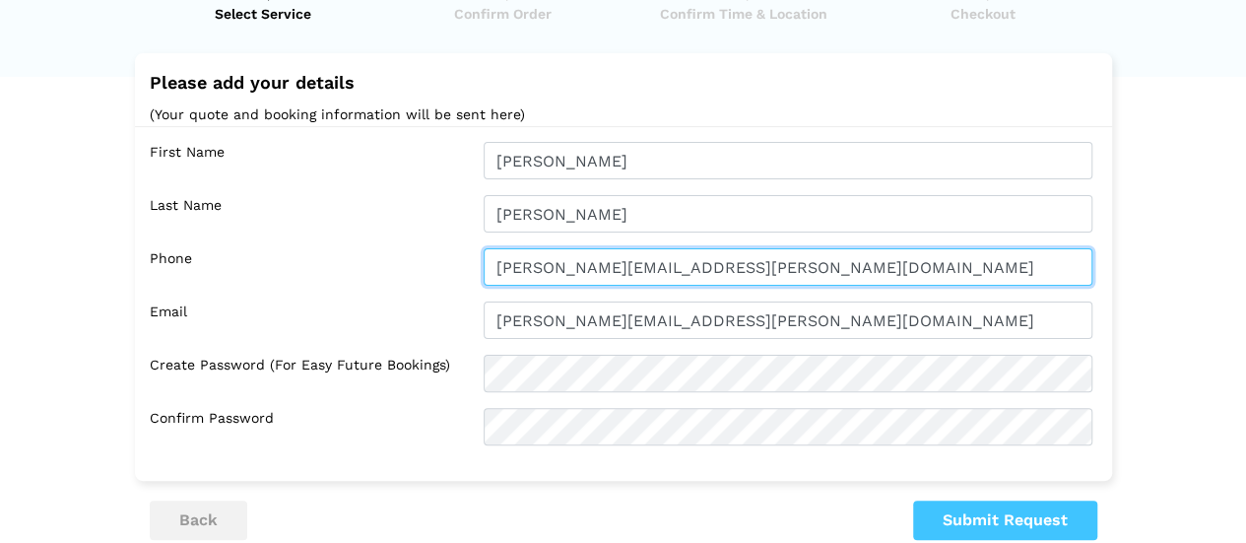
type input "[PERSON_NAME][EMAIL_ADDRESS][PERSON_NAME][DOMAIN_NAME]"
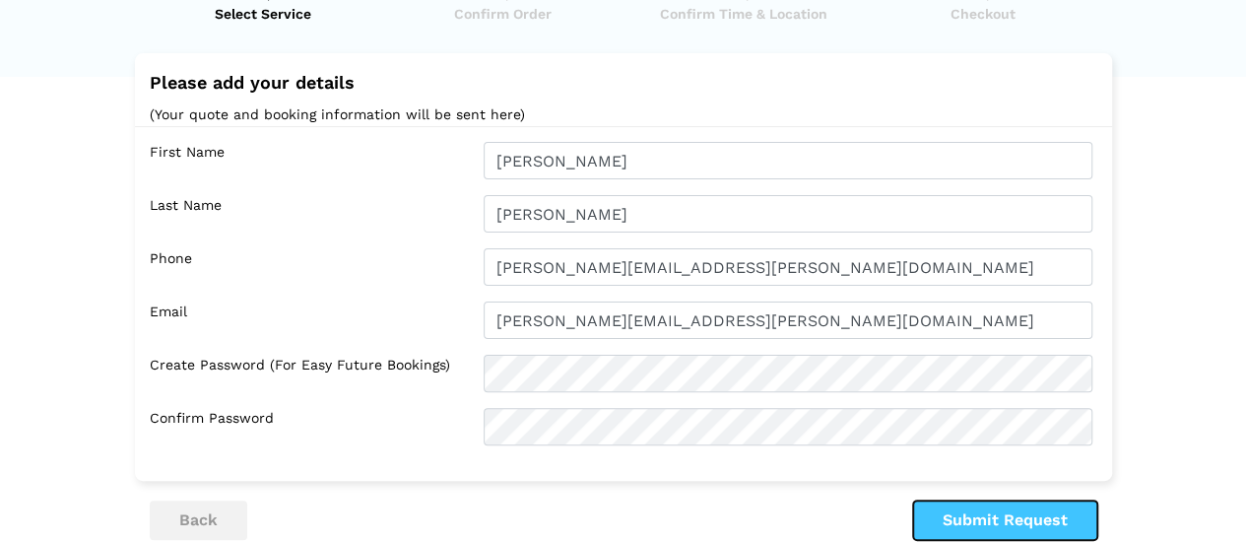
click at [998, 519] on button "Submit Request" at bounding box center [1005, 519] width 184 height 39
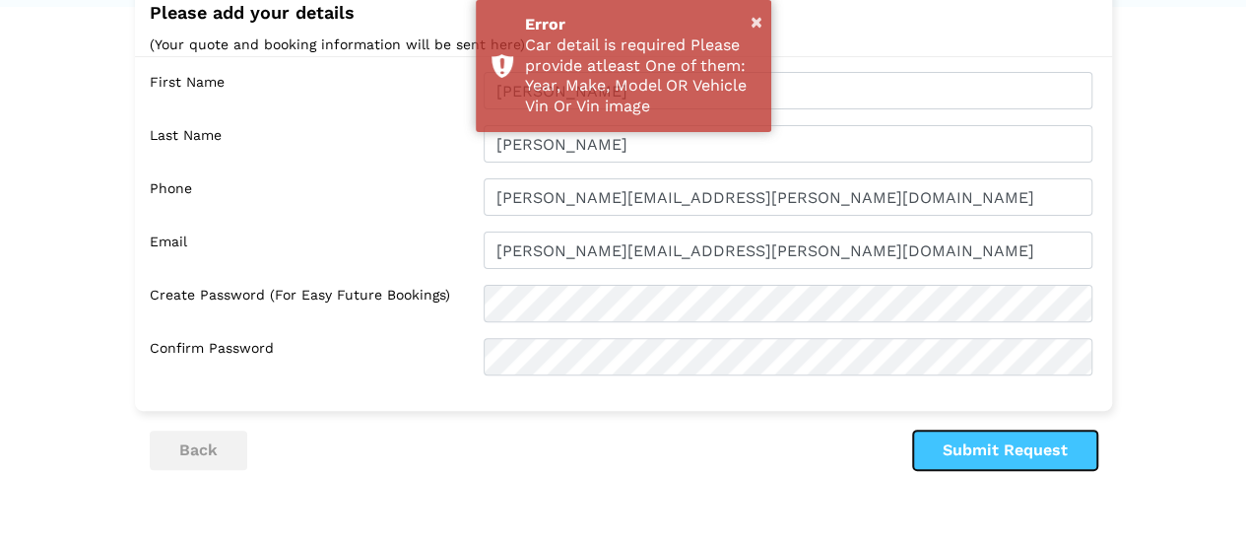
scroll to position [157, 0]
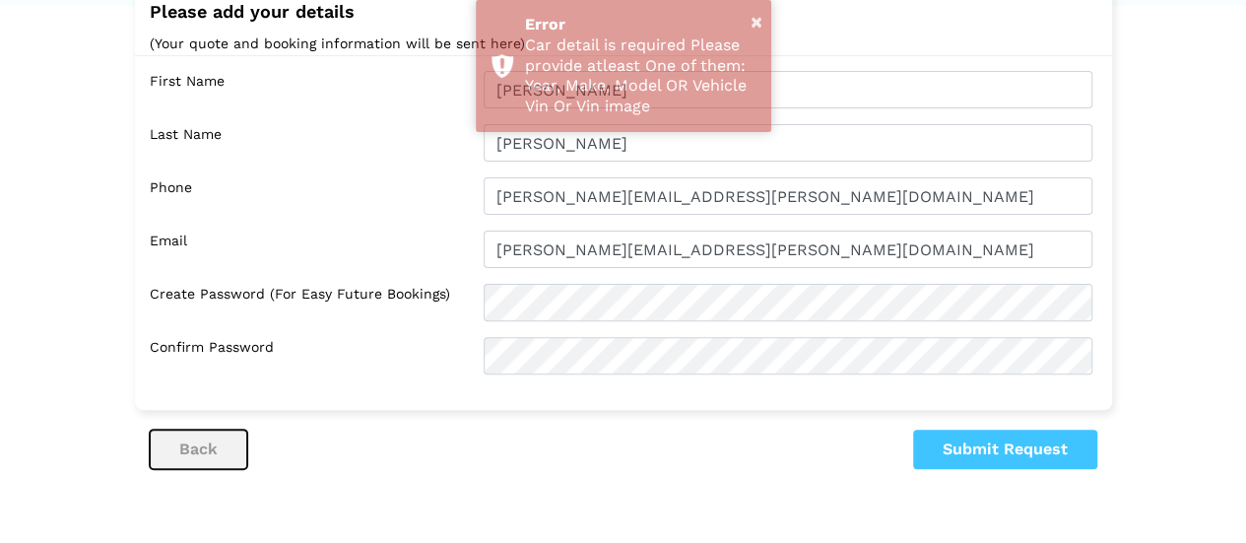
click at [226, 440] on button "back" at bounding box center [199, 449] width 98 height 39
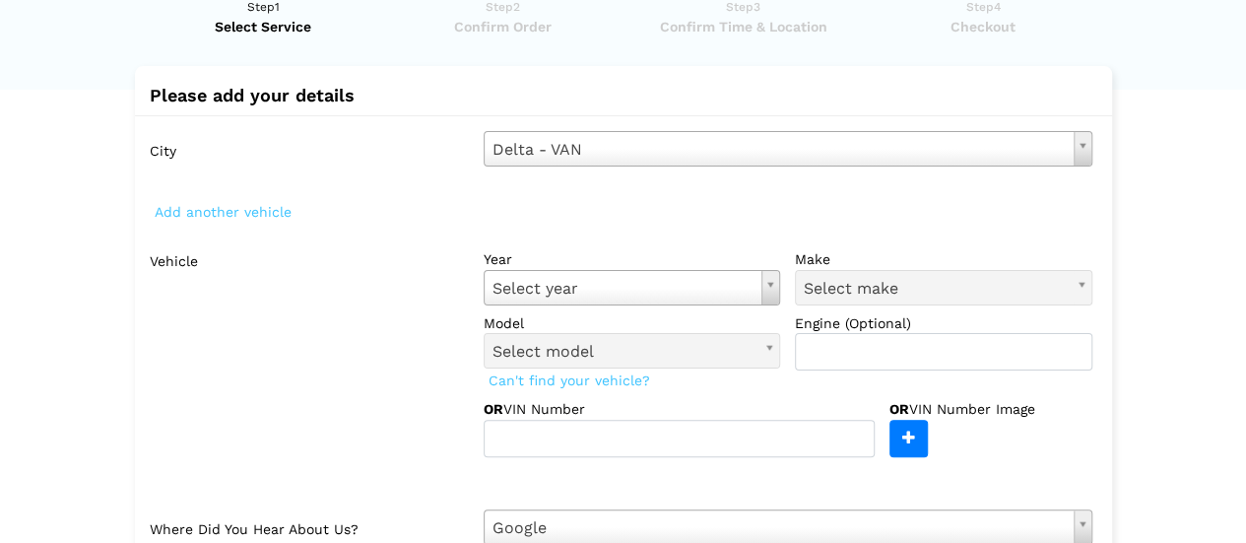
scroll to position [74, 0]
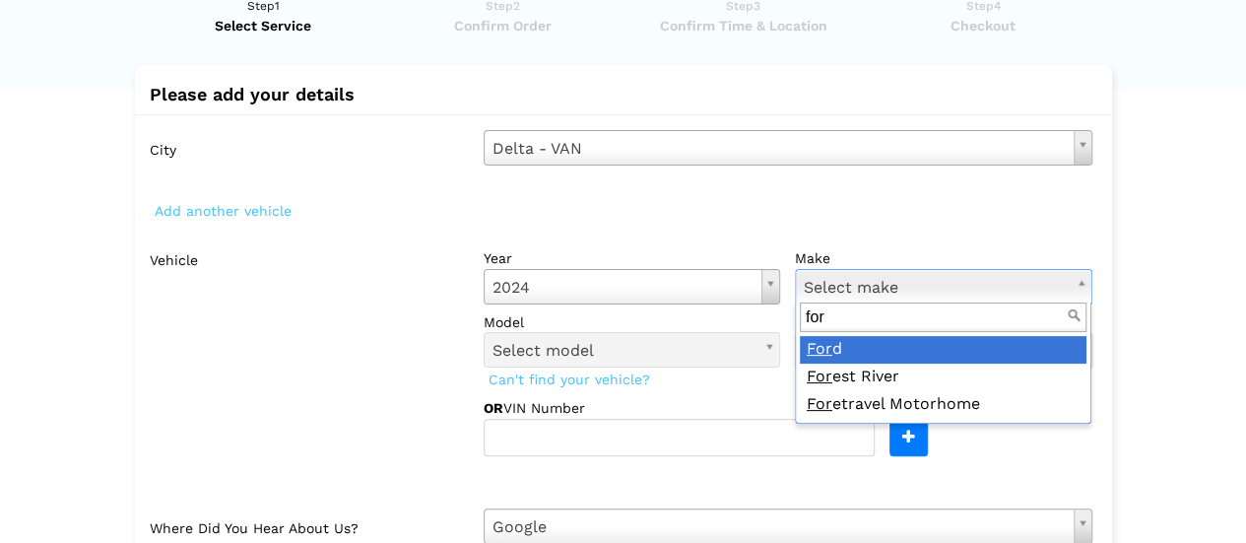
type input "for"
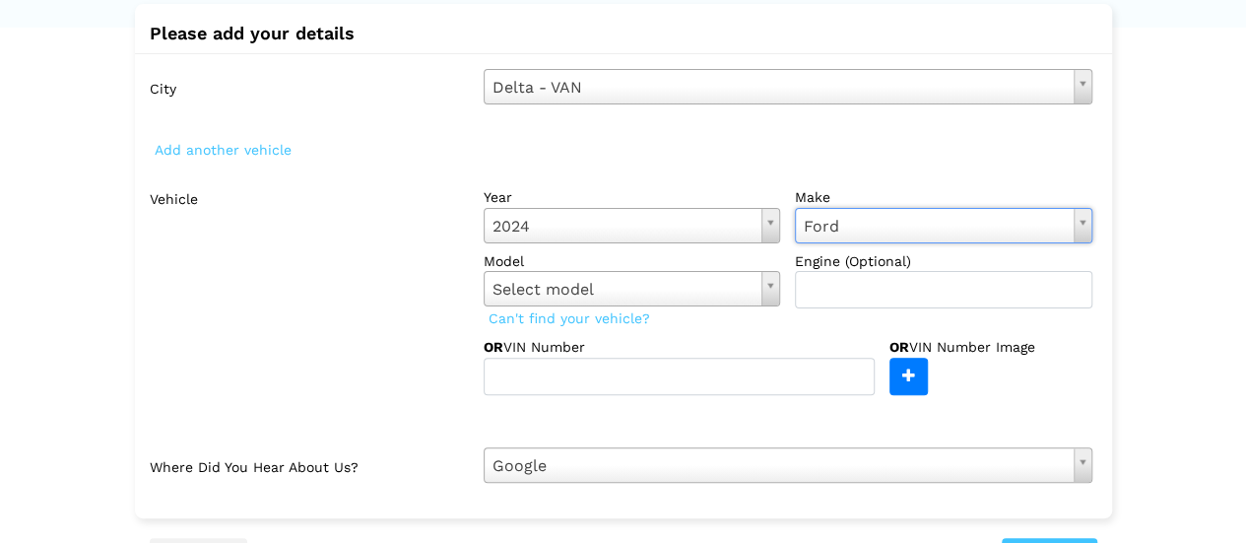
scroll to position [146, 0]
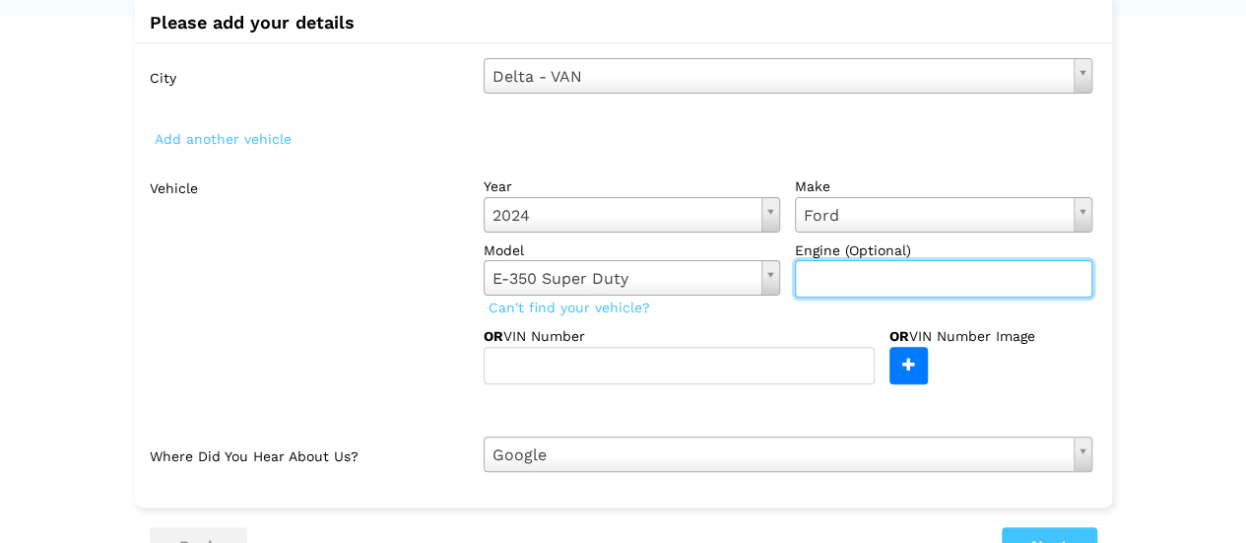
click at [840, 281] on input "text" at bounding box center [944, 278] width 298 height 37
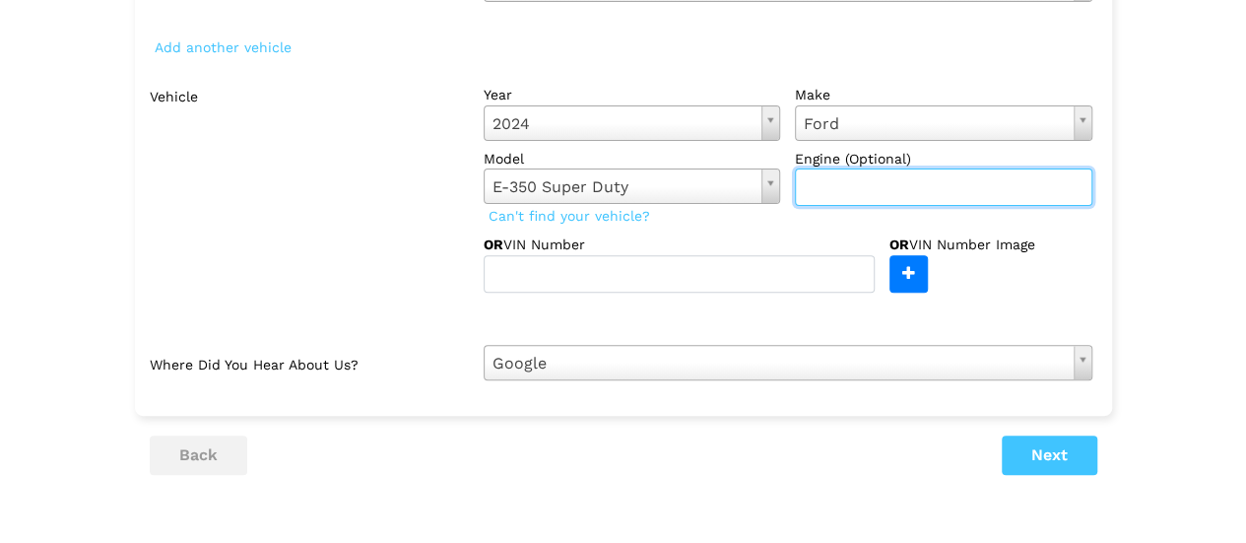
scroll to position [238, 0]
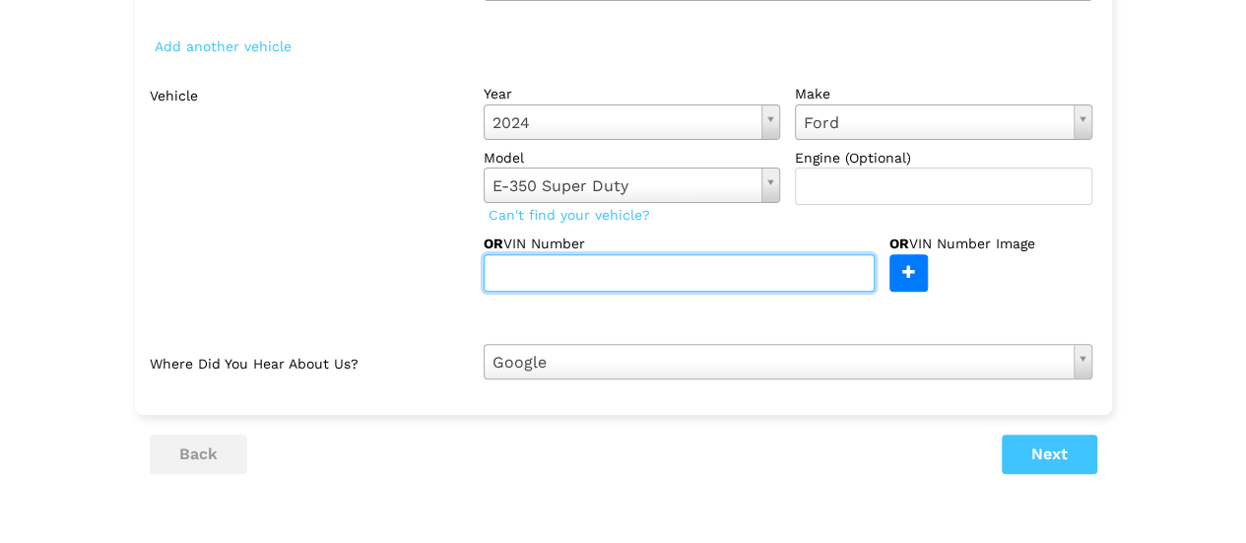
click at [619, 276] on input "text" at bounding box center [679, 272] width 391 height 37
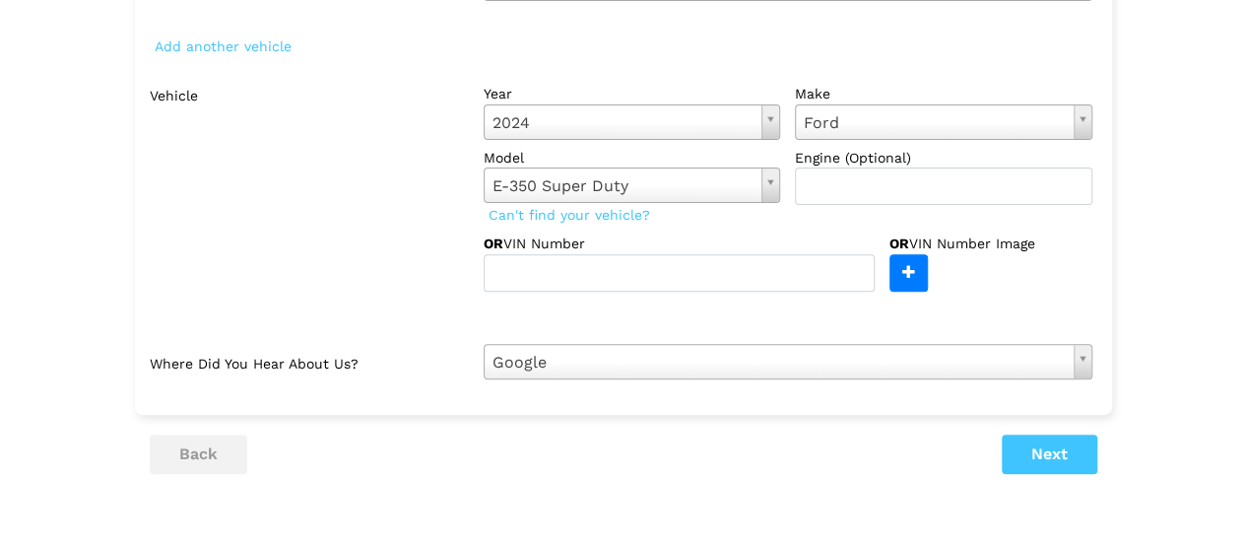
click at [639, 315] on div at bounding box center [828, 317] width 559 height 21
click at [1064, 464] on button "Next" at bounding box center [1050, 453] width 96 height 39
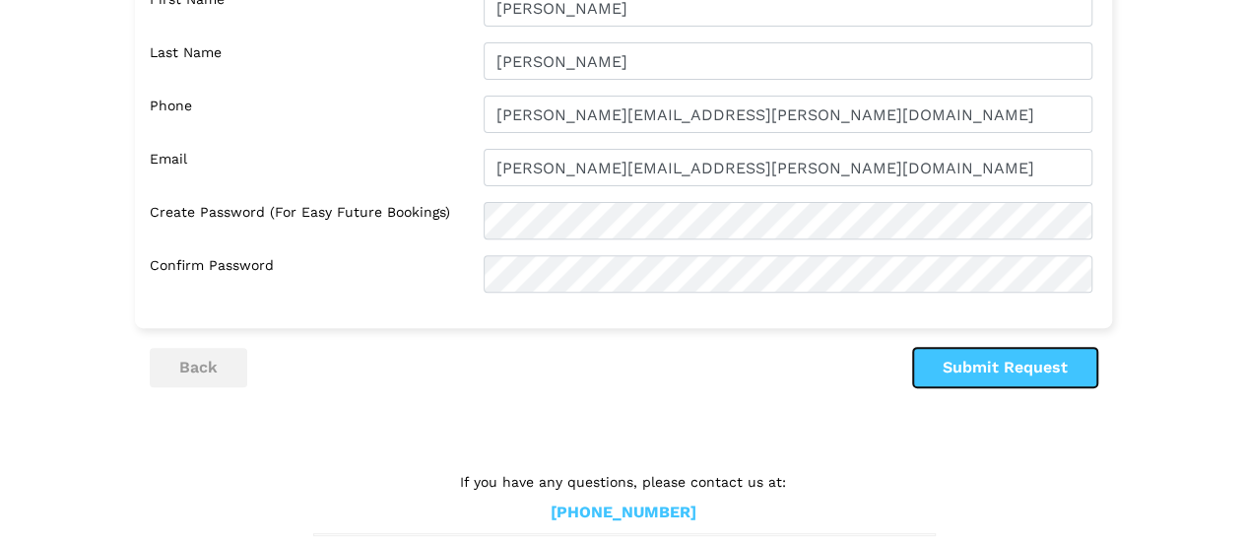
click at [1002, 383] on button "Submit Request" at bounding box center [1005, 367] width 184 height 39
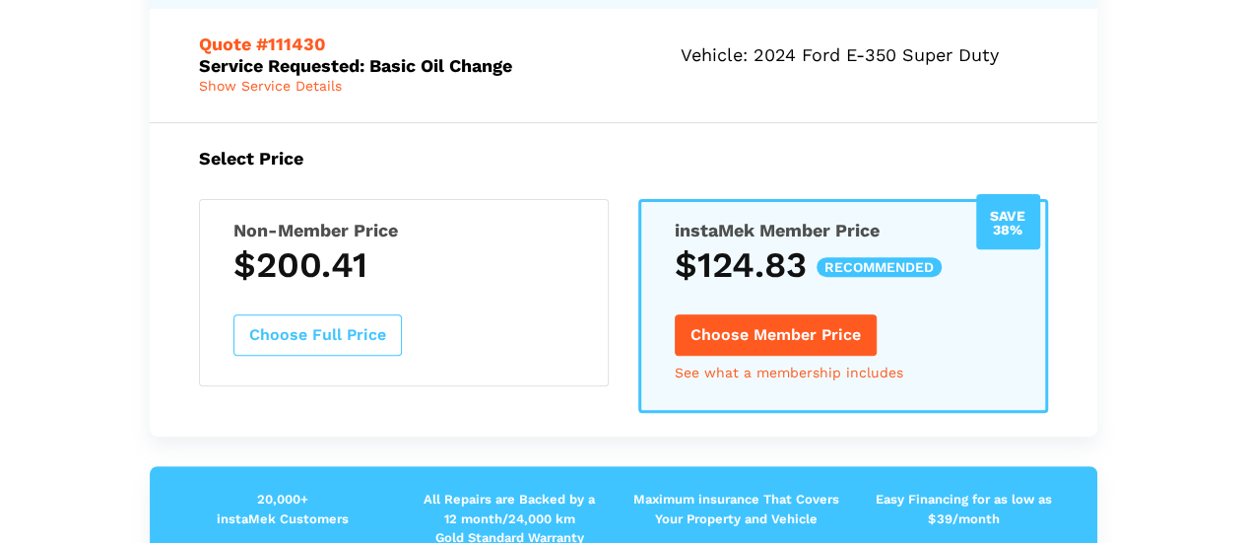
scroll to position [0, 0]
